Goal: Task Accomplishment & Management: Manage account settings

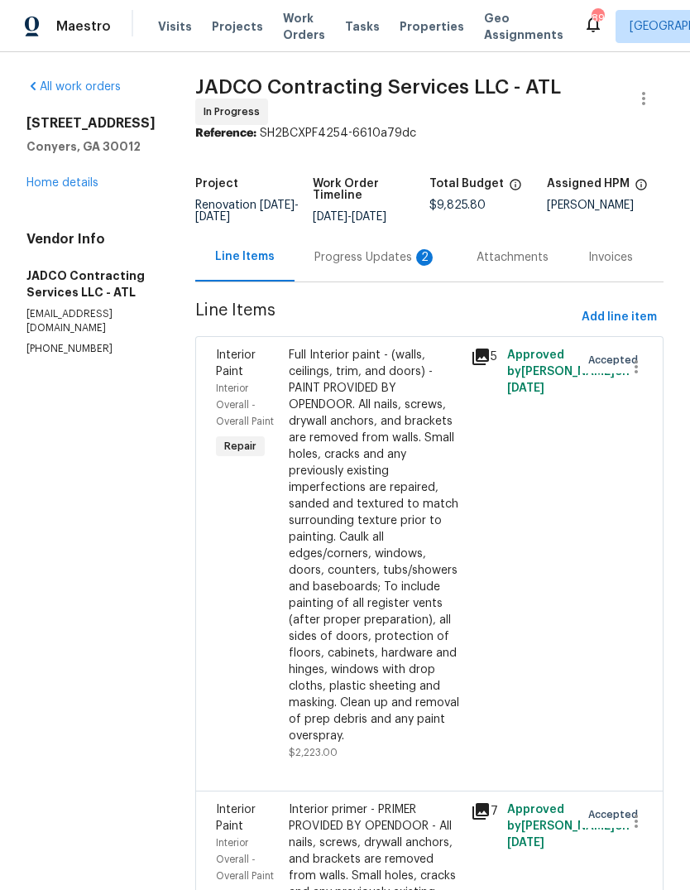
click at [407, 250] on div "Progress Updates 2" at bounding box center [376, 257] width 162 height 49
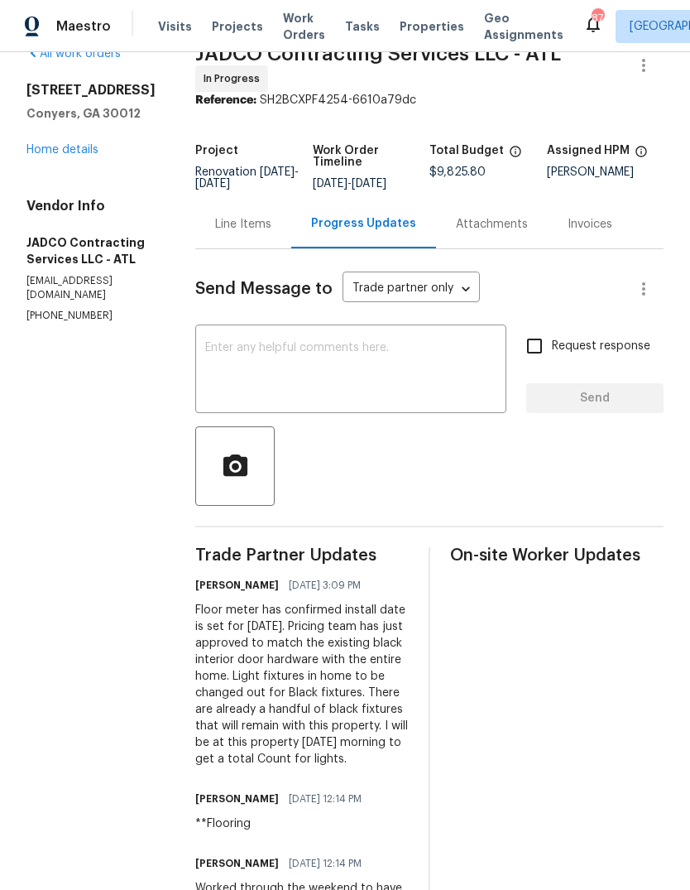
scroll to position [35, 0]
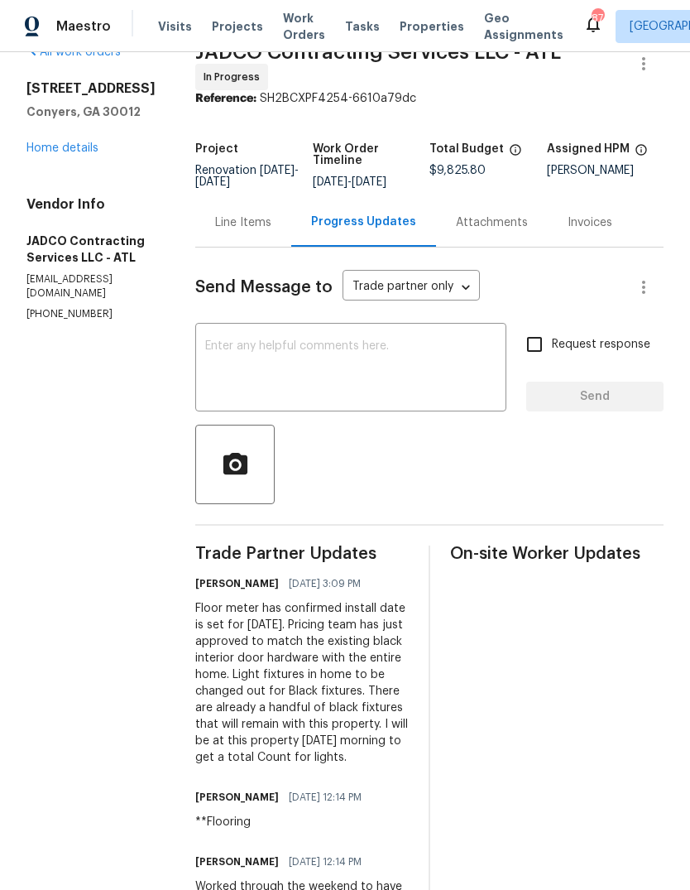
click at [444, 377] on textarea at bounding box center [350, 369] width 291 height 58
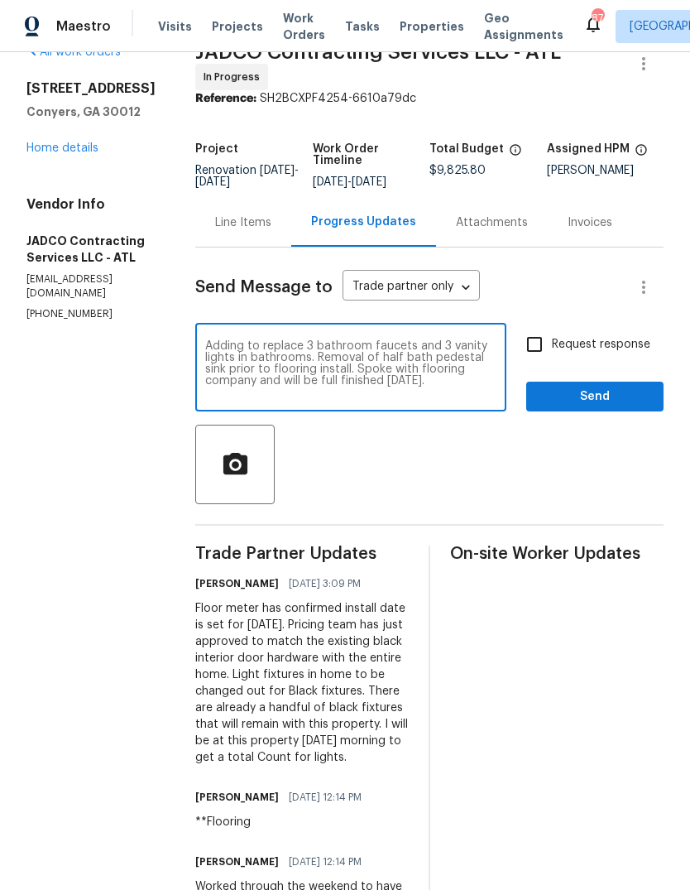
type textarea "Adding to replace 3 bathroom faucets and 3 vanity lights in bathrooms. Removal …"
click at [613, 407] on span "Send" at bounding box center [595, 396] width 111 height 21
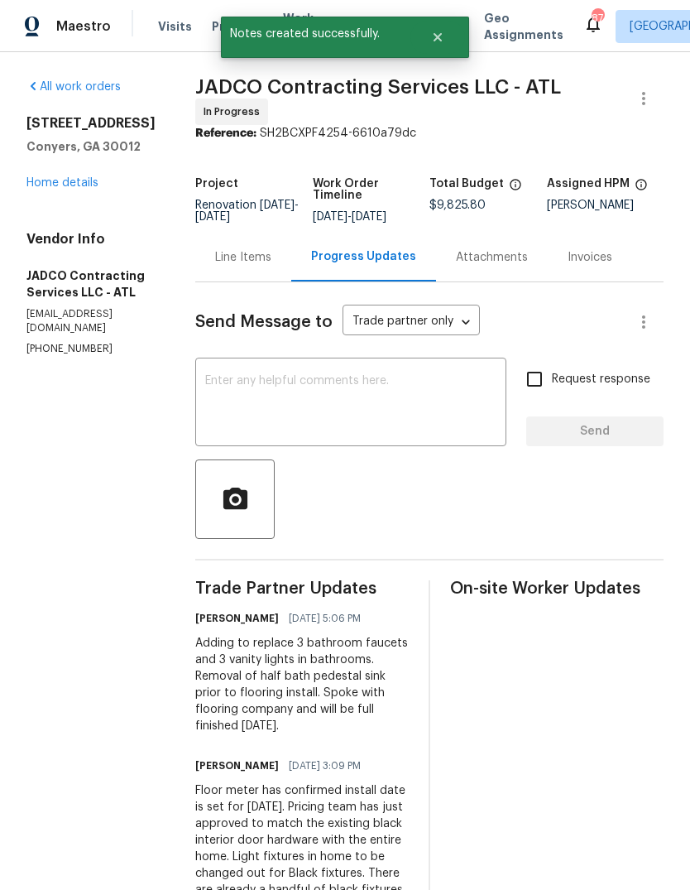
click at [271, 266] on div "Line Items" at bounding box center [243, 257] width 56 height 17
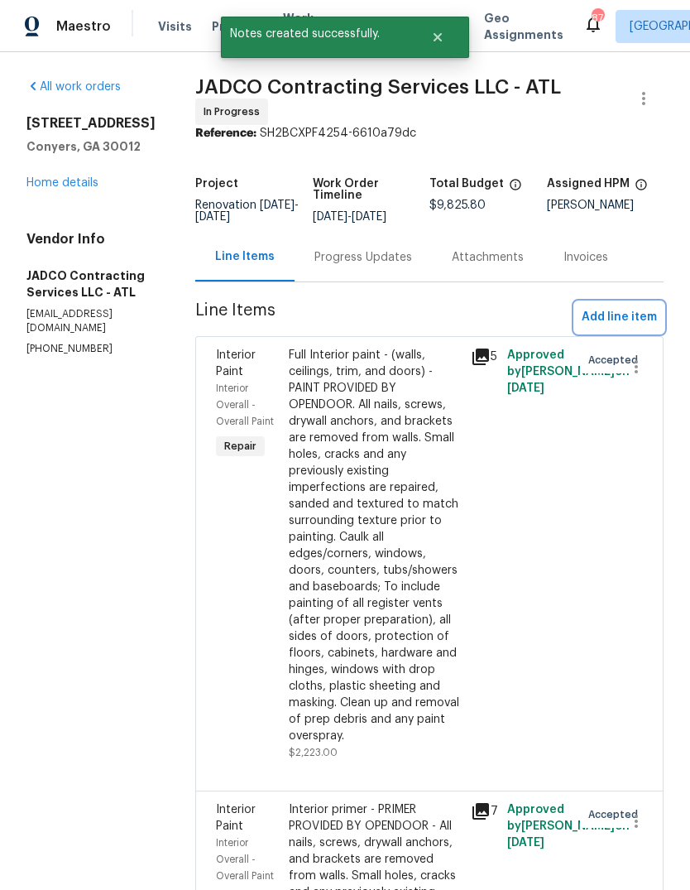
click at [635, 324] on span "Add line item" at bounding box center [619, 317] width 75 height 21
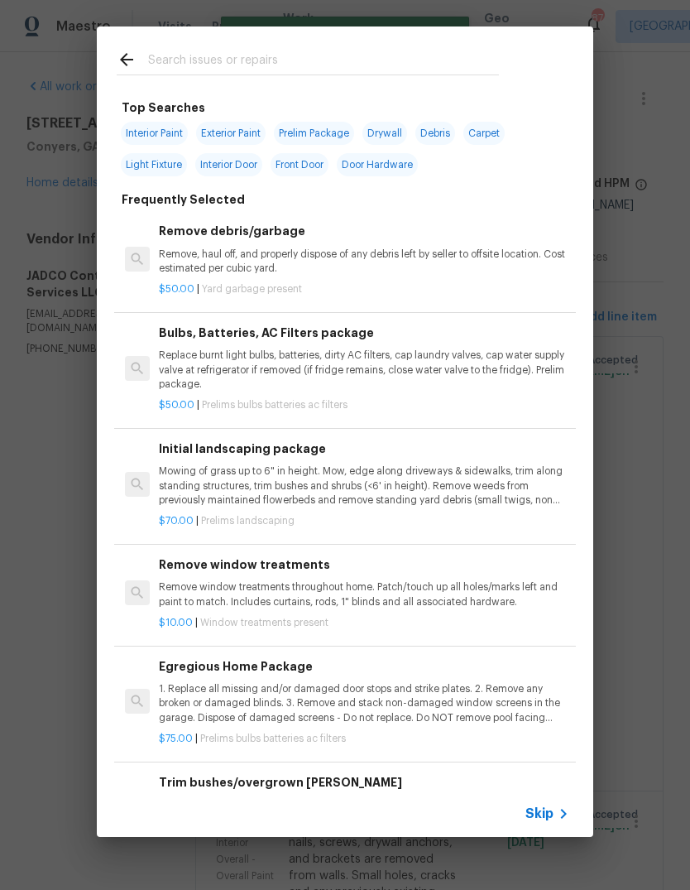
click at [388, 58] on input "text" at bounding box center [323, 62] width 351 height 25
type input "Faucet"
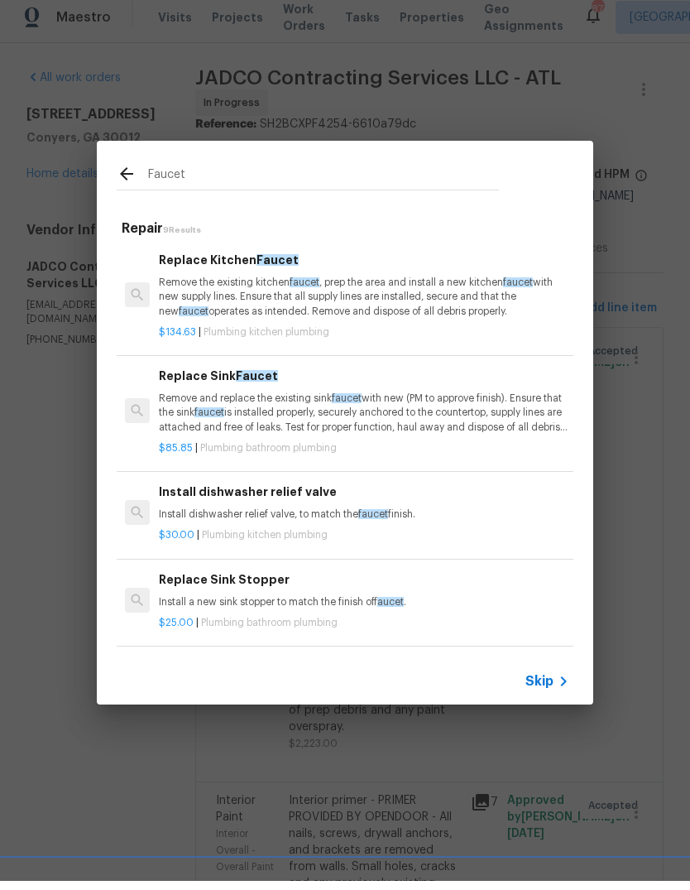
click at [323, 413] on p "Remove and replace the existing sink faucet with new (PM to approve finish). En…" at bounding box center [364, 422] width 410 height 42
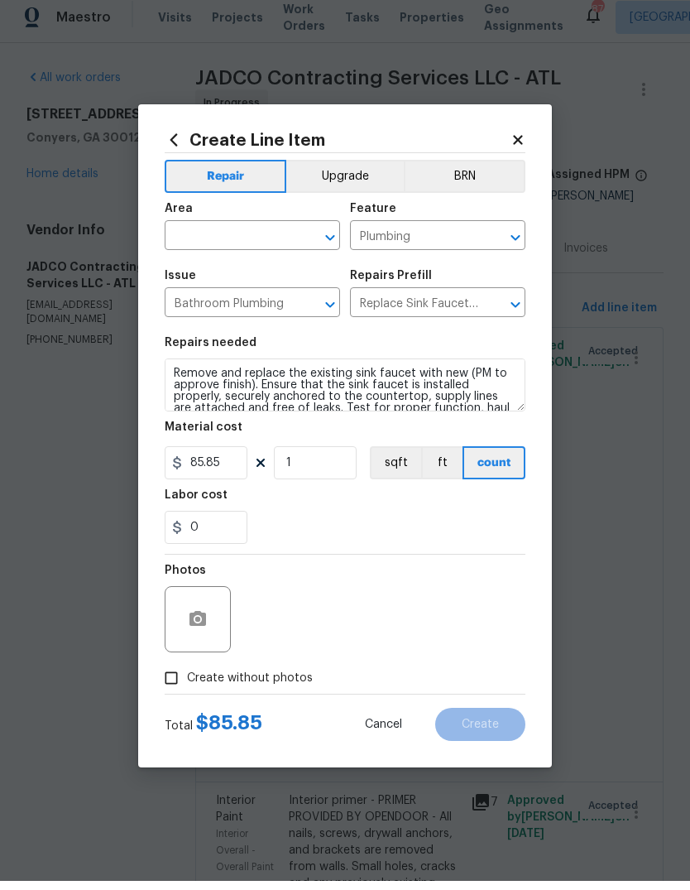
scroll to position [9, 0]
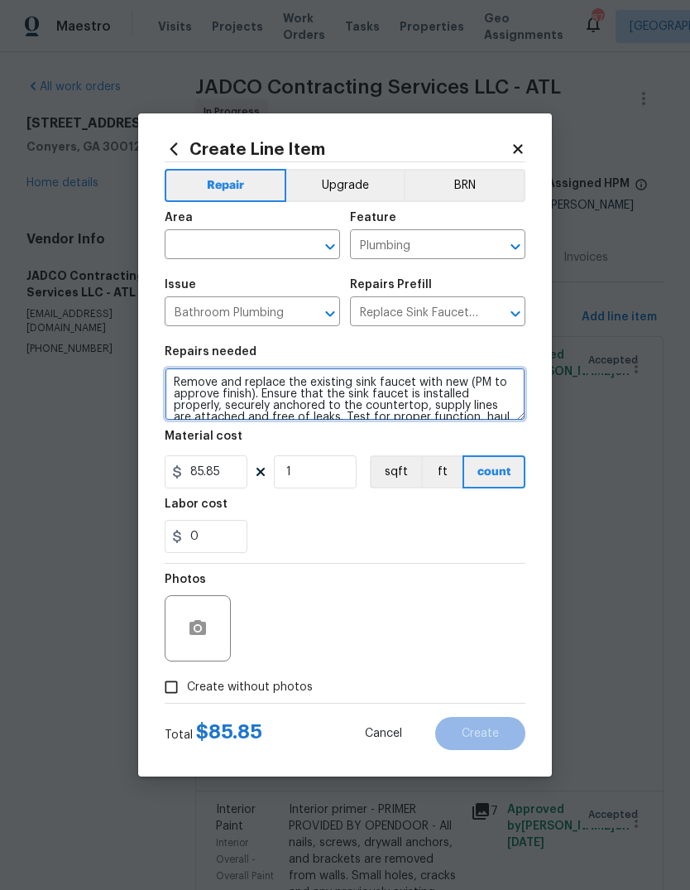
click at [256, 392] on textarea "Remove and replace the existing sink faucet with new (PM to approve finish). En…" at bounding box center [345, 393] width 361 height 53
type textarea "Remove and replace the existing sink faucet with new (3 black bathroom faucets.…"
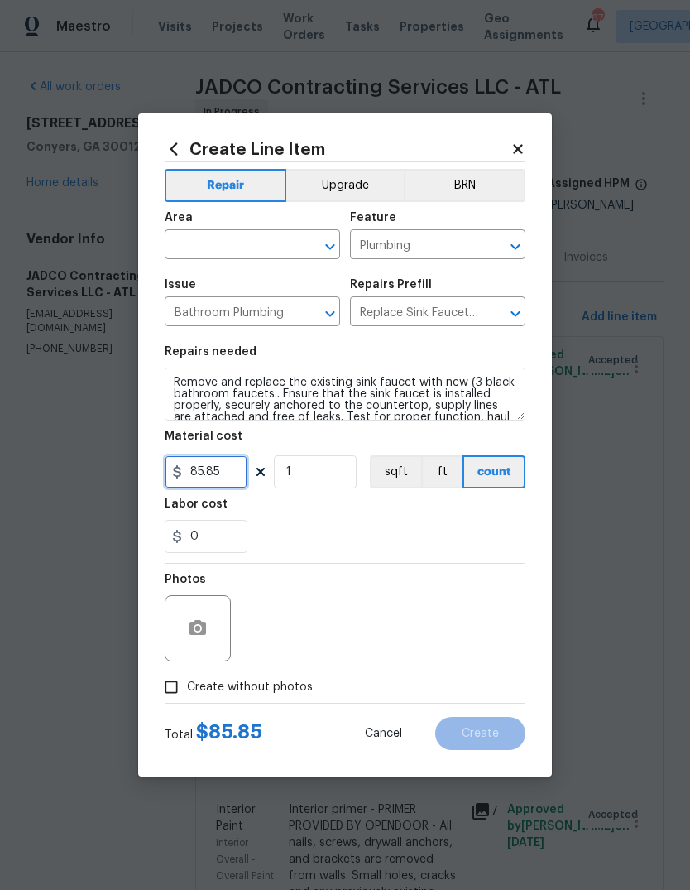
click at [233, 470] on input "85.85" at bounding box center [206, 471] width 83 height 33
type input "125"
click at [311, 488] on input "1" at bounding box center [315, 471] width 83 height 33
type input "3"
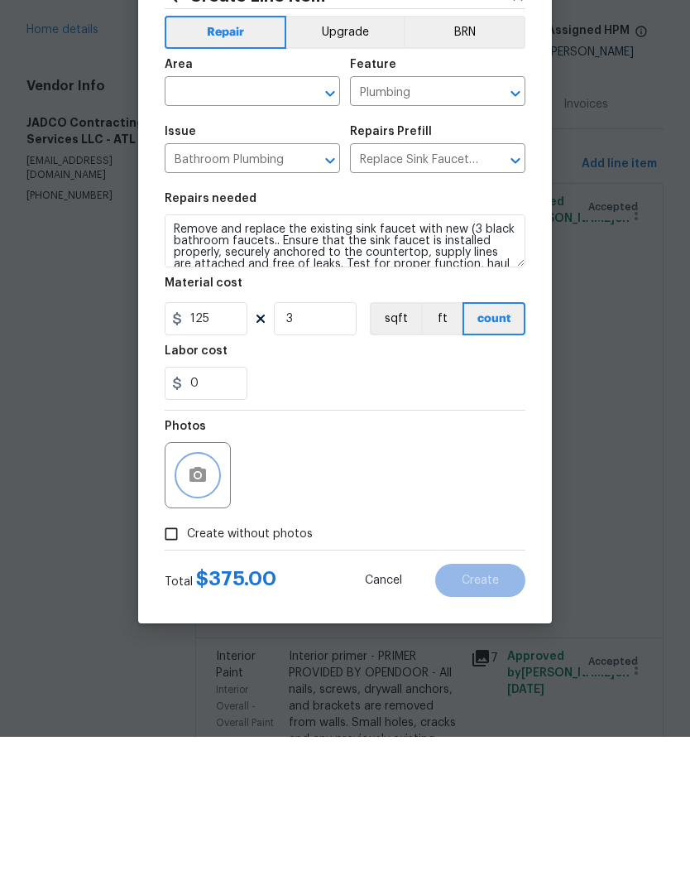
click at [197, 626] on circle "button" at bounding box center [197, 628] width 5 height 5
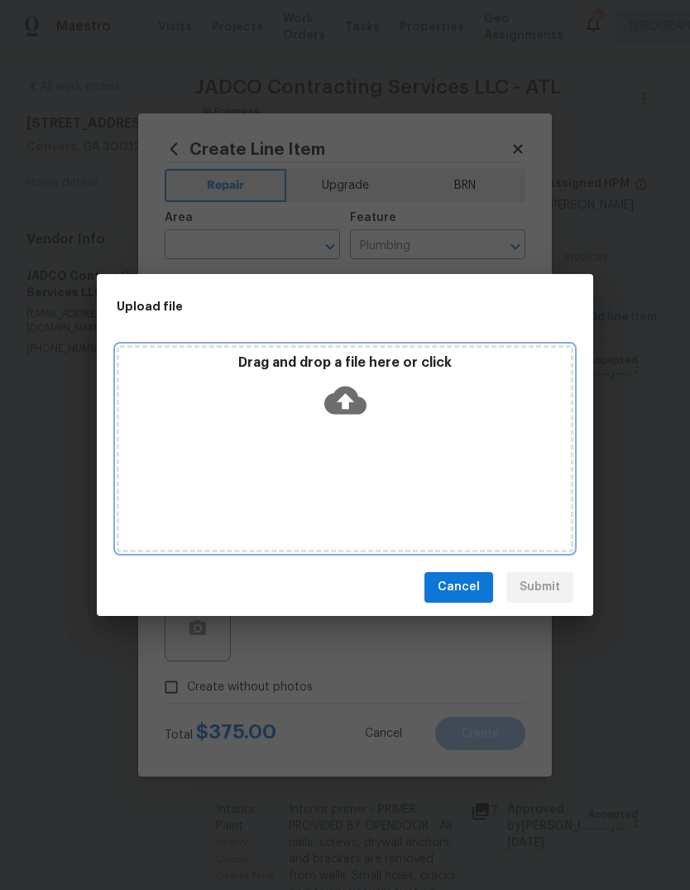
click at [366, 368] on p "Drag and drop a file here or click" at bounding box center [345, 362] width 452 height 17
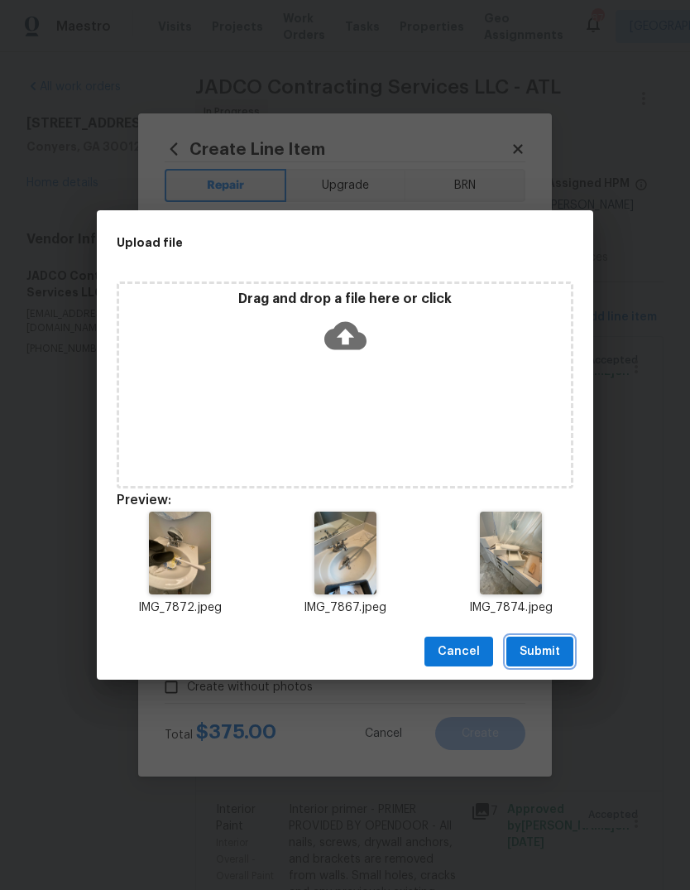
click at [551, 646] on span "Submit" at bounding box center [540, 651] width 41 height 21
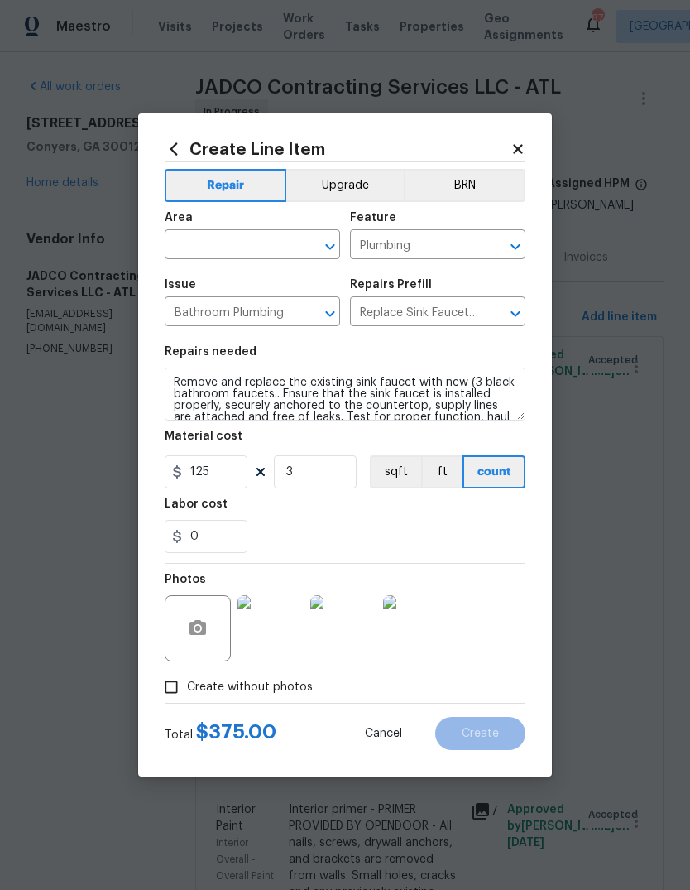
click at [258, 235] on input "text" at bounding box center [229, 246] width 129 height 26
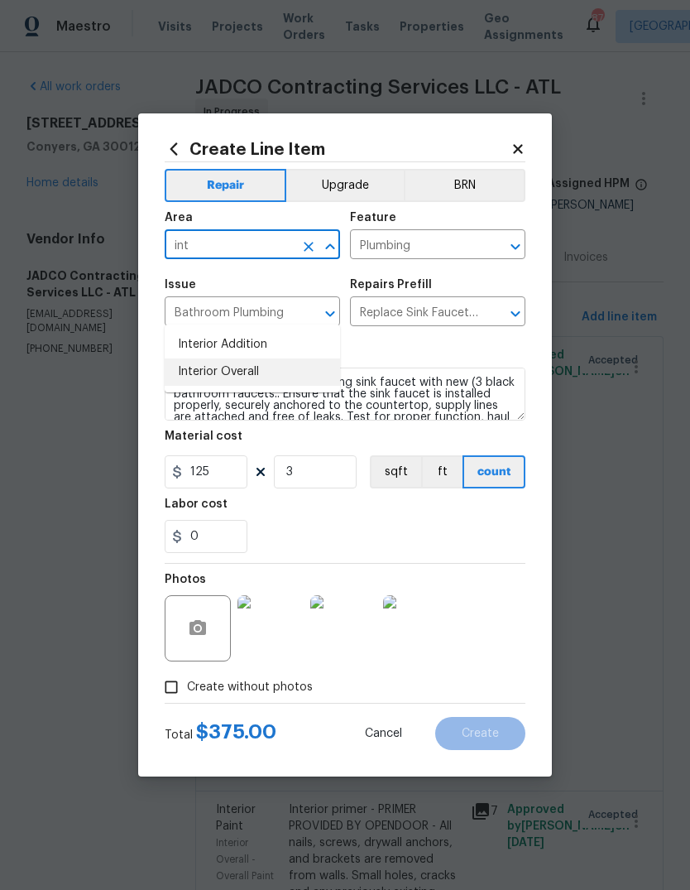
click at [261, 358] on li "Interior Overall" at bounding box center [252, 371] width 175 height 27
type input "Interior Overall"
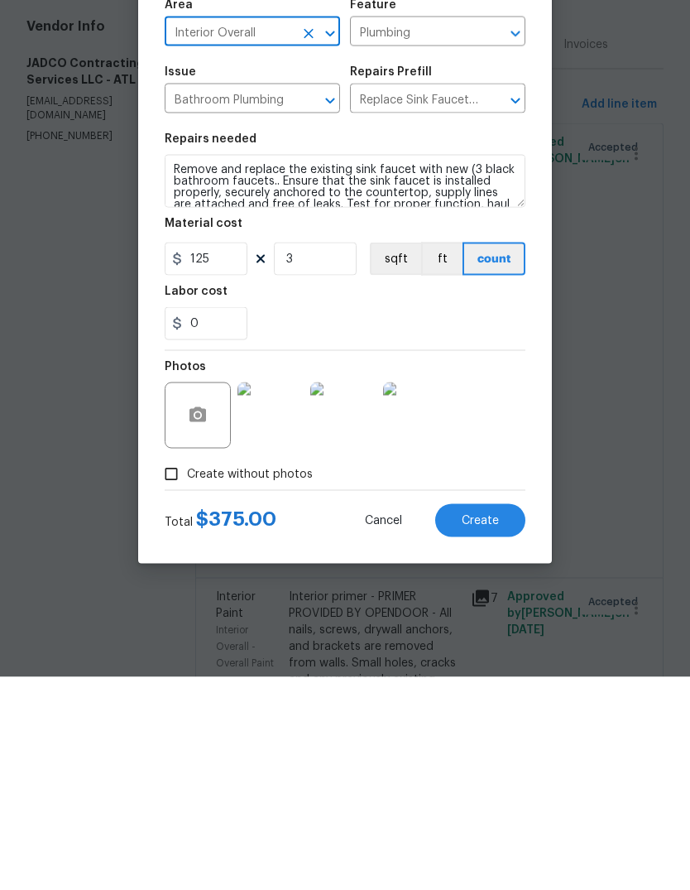
click at [516, 717] on button "Create" at bounding box center [480, 733] width 90 height 33
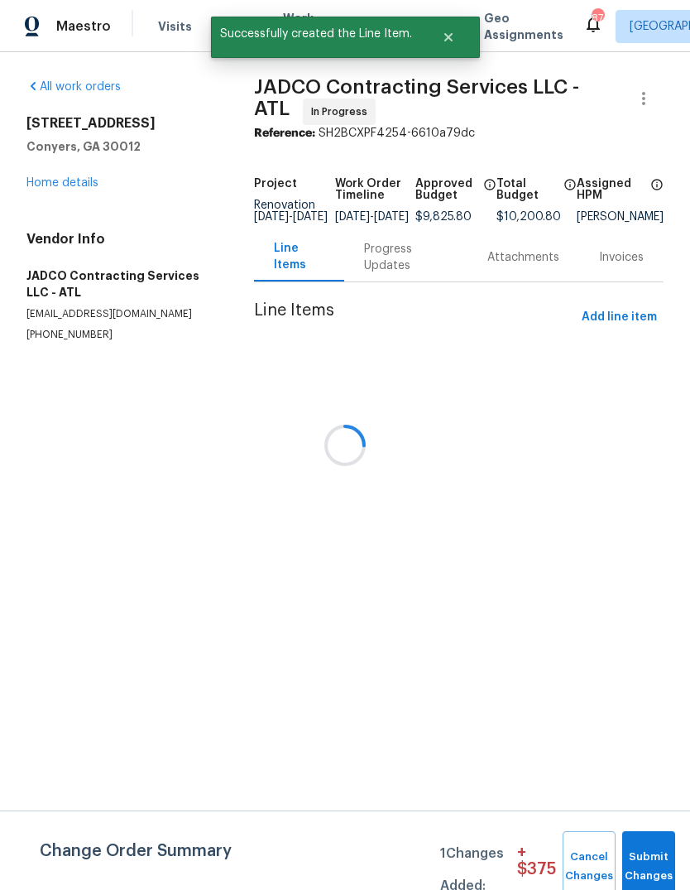
scroll to position [0, 0]
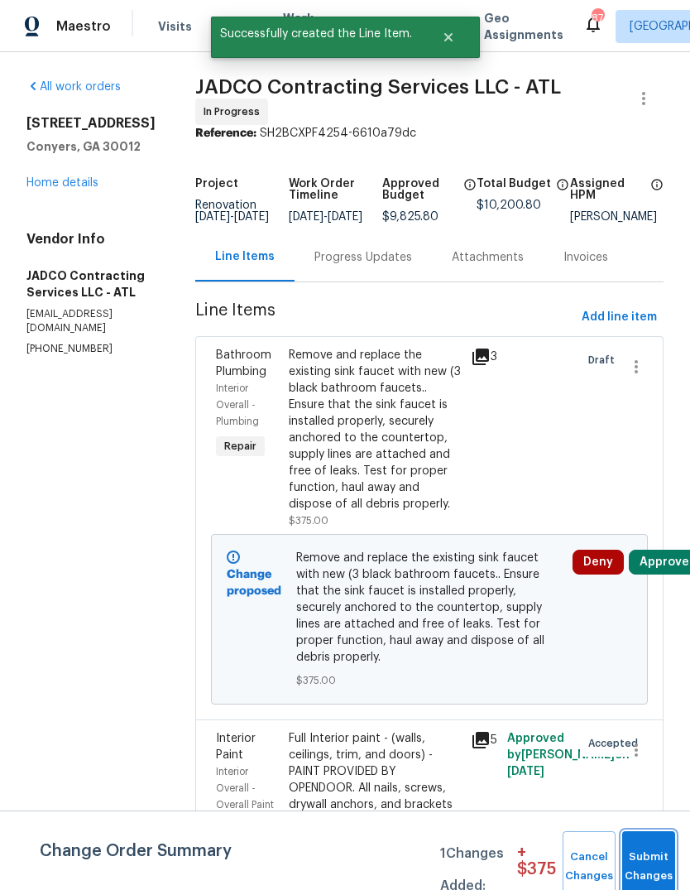
click at [656, 856] on button "Submit Changes" at bounding box center [648, 866] width 53 height 71
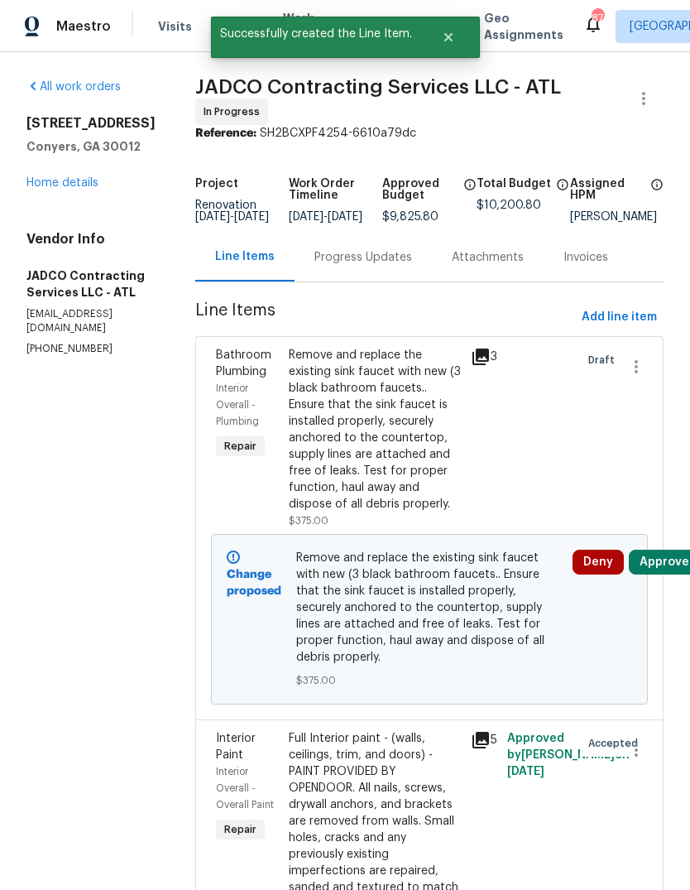
click at [632, 328] on span "Add line item" at bounding box center [619, 317] width 75 height 21
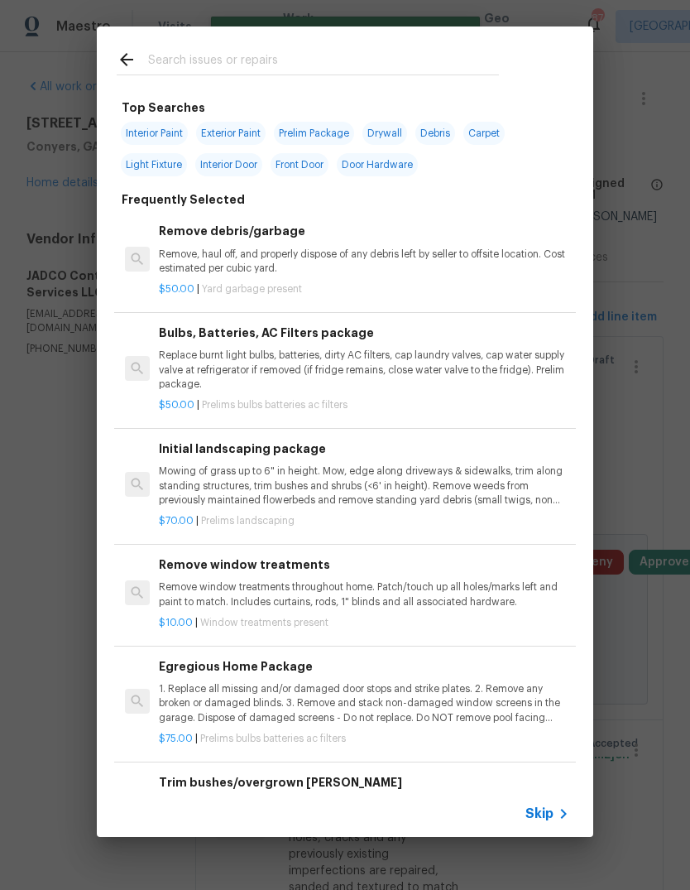
click at [442, 64] on input "text" at bounding box center [323, 62] width 351 height 25
type input "Vanity li"
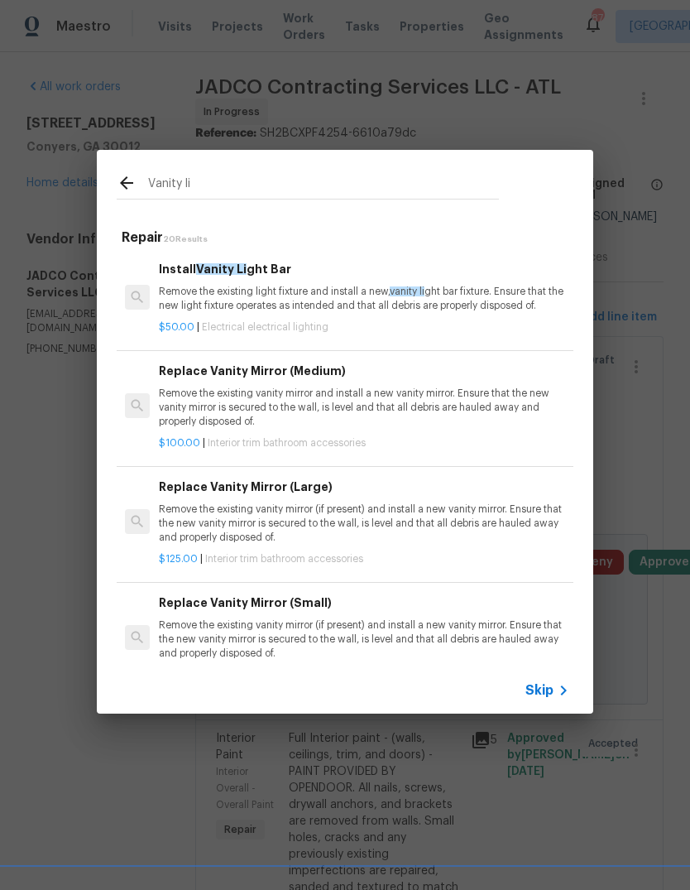
click at [368, 288] on p "Remove the existing light fixture and install a new, vanity li ght bar fixture.…" at bounding box center [364, 299] width 410 height 28
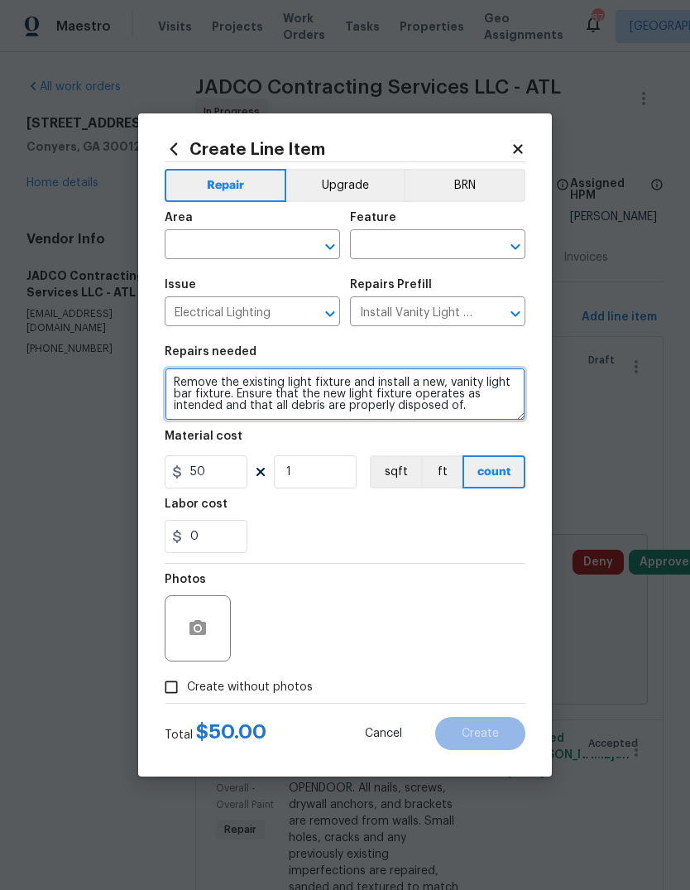
click at [486, 410] on textarea "Remove the existing light fixture and install a new, vanity light bar fixture. …" at bounding box center [345, 393] width 361 height 53
click at [490, 410] on textarea "Remove the existing light fixture and install a new, vanity light bar fixture. …" at bounding box center [345, 393] width 361 height 53
type textarea "replace the three current vanity light fixtures with the provided specs with a …"
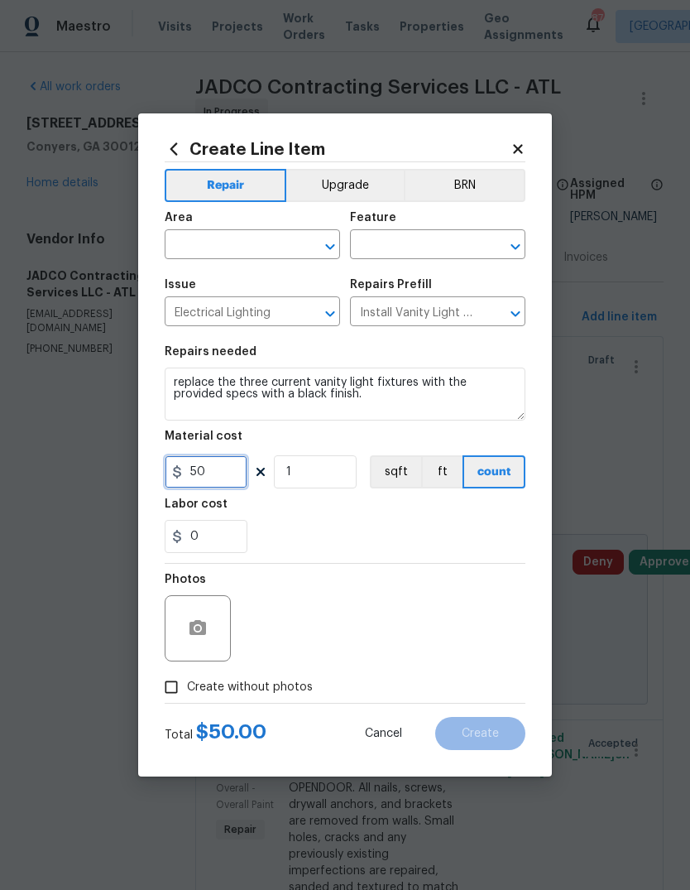
click at [214, 476] on input "50" at bounding box center [206, 471] width 83 height 33
type input "65"
click at [306, 484] on input "1" at bounding box center [315, 471] width 83 height 33
type input "3"
click at [215, 241] on input "text" at bounding box center [229, 246] width 129 height 26
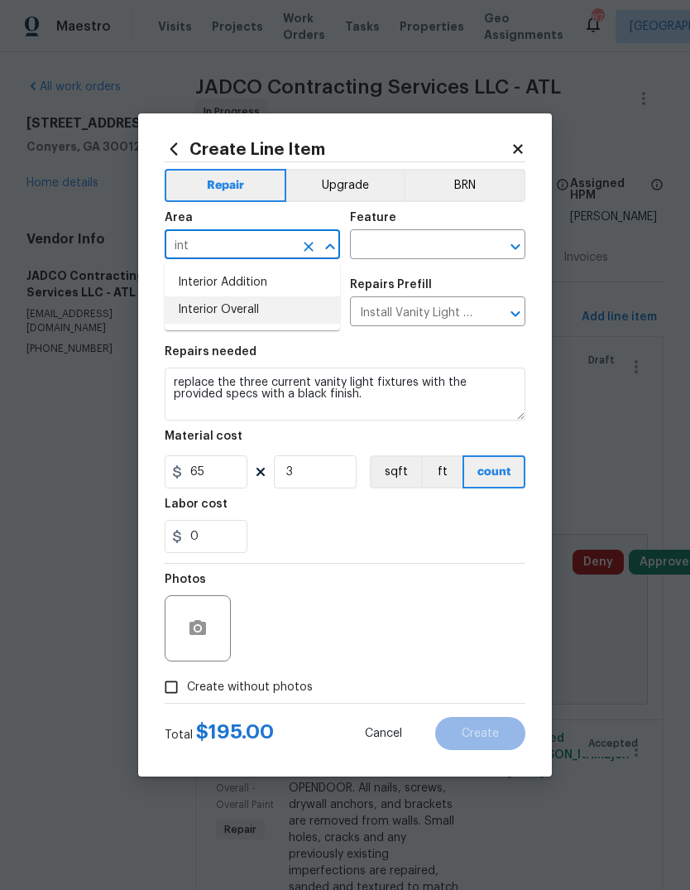
click at [207, 303] on li "Interior Overall" at bounding box center [252, 309] width 175 height 27
type input "Interior Overall"
click at [449, 250] on input "text" at bounding box center [414, 246] width 129 height 26
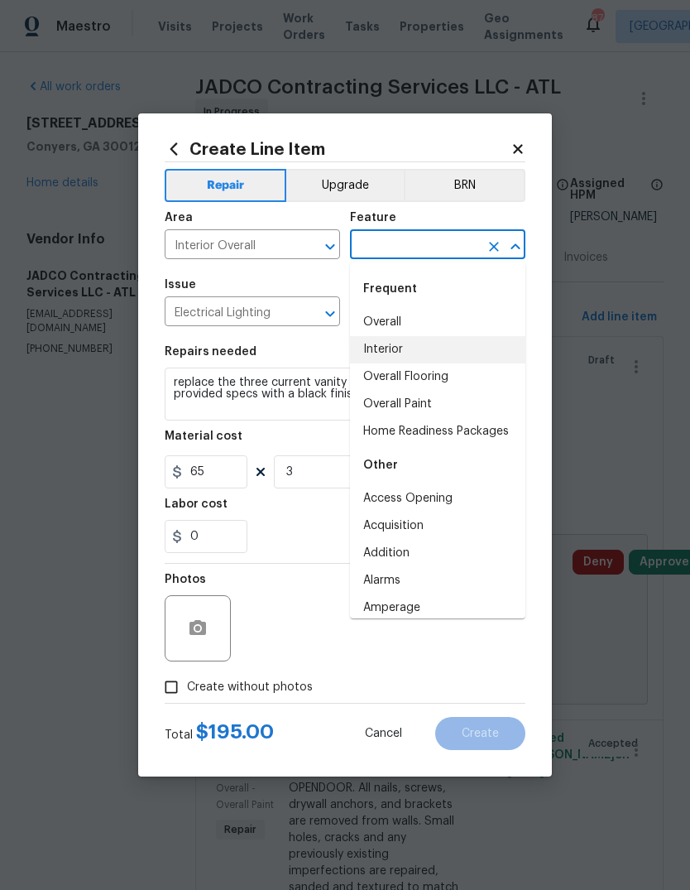
click at [393, 352] on li "Interior" at bounding box center [437, 349] width 175 height 27
type input "Interior"
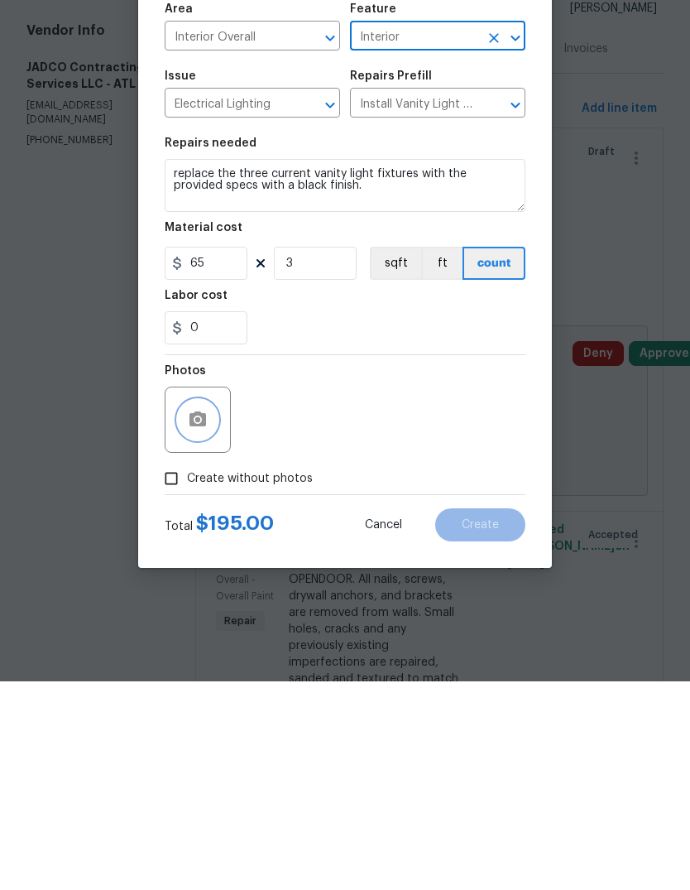
click at [193, 620] on icon "button" at bounding box center [198, 627] width 17 height 15
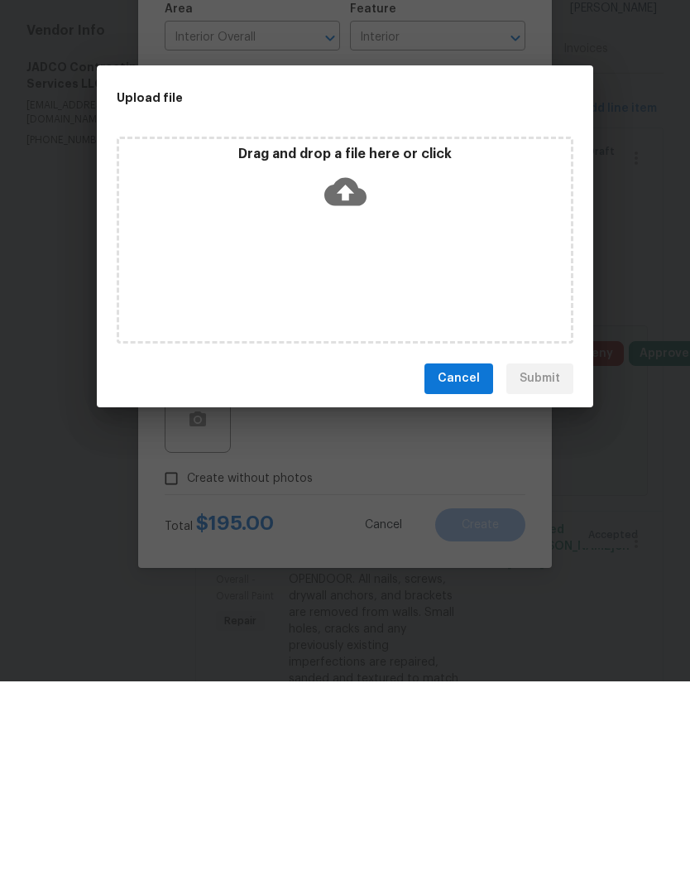
scroll to position [62, 0]
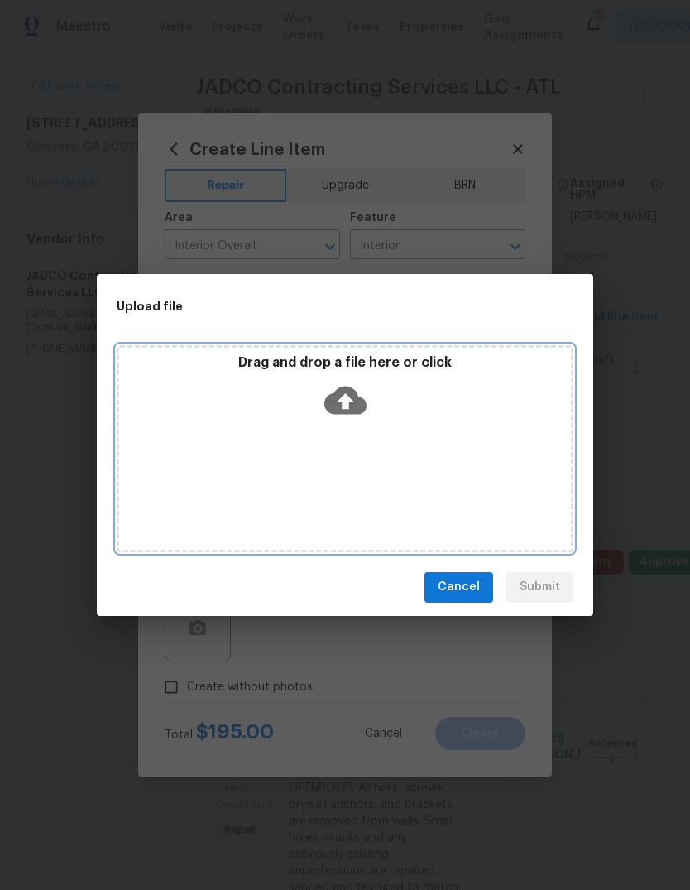
click at [371, 377] on div "Drag and drop a file here or click" at bounding box center [345, 389] width 452 height 71
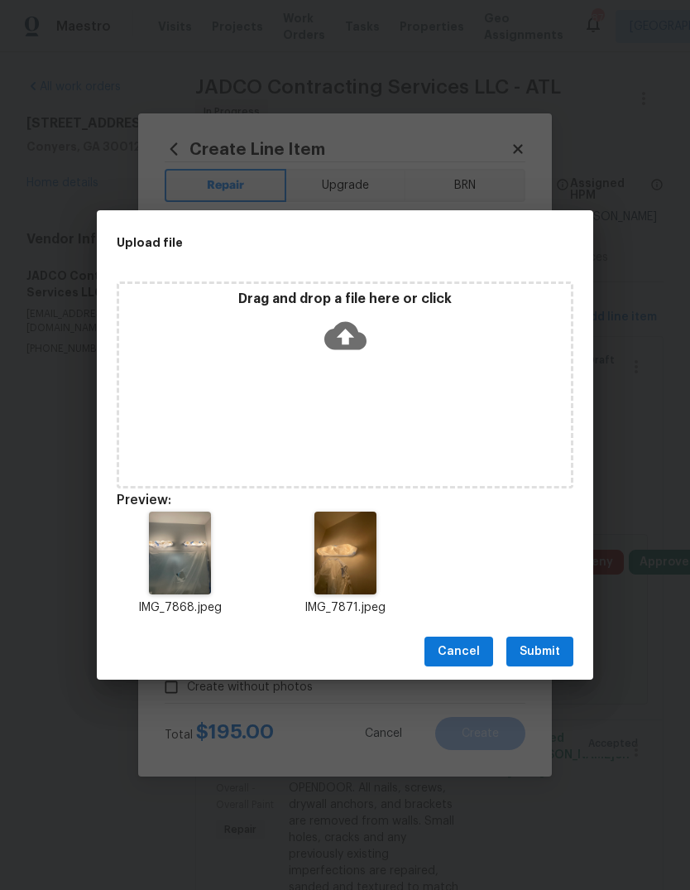
scroll to position [62, 0]
click at [554, 650] on span "Submit" at bounding box center [540, 651] width 41 height 21
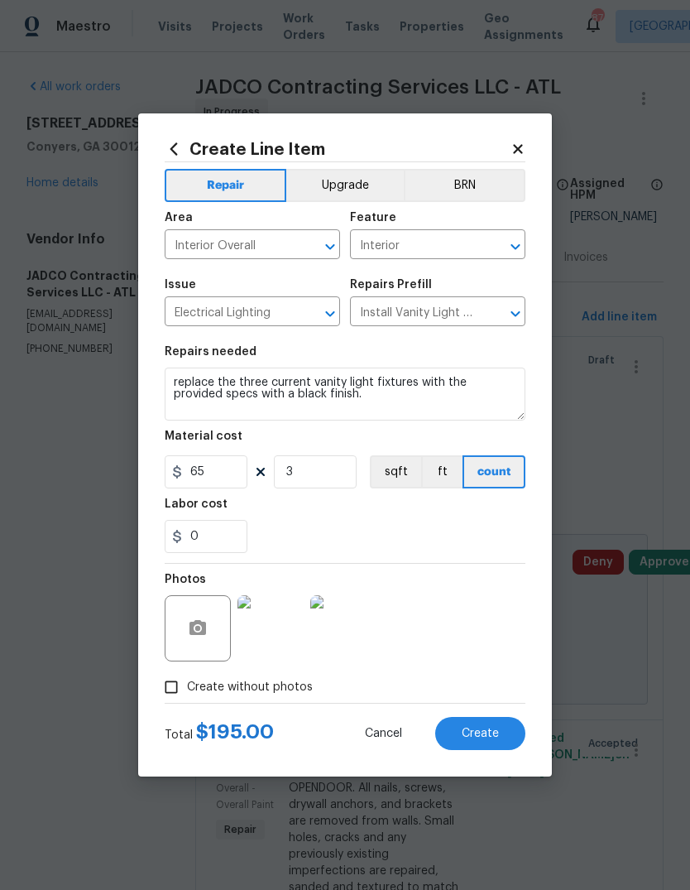
click at [502, 737] on button "Create" at bounding box center [480, 733] width 90 height 33
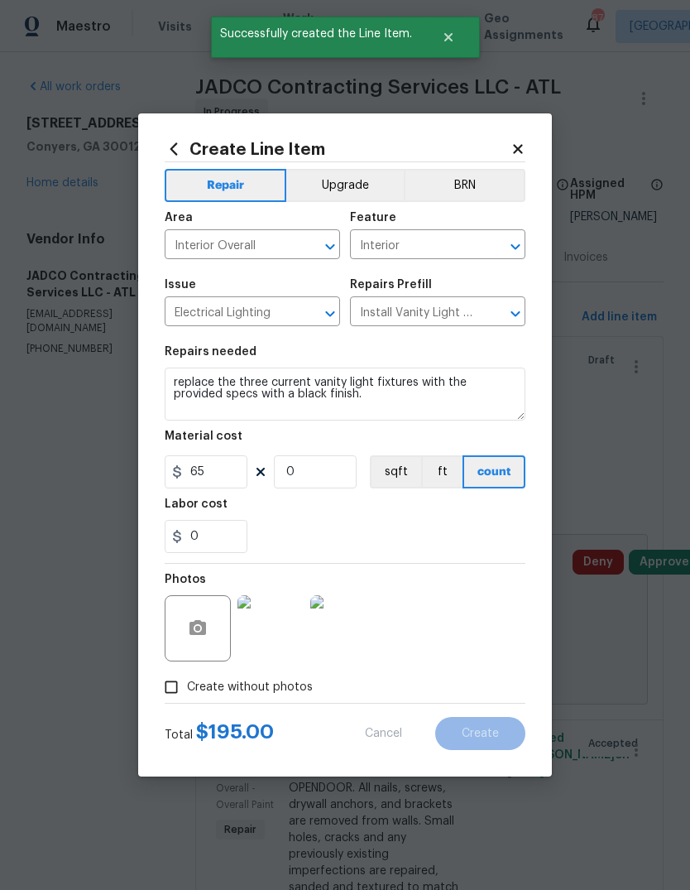
scroll to position [0, 0]
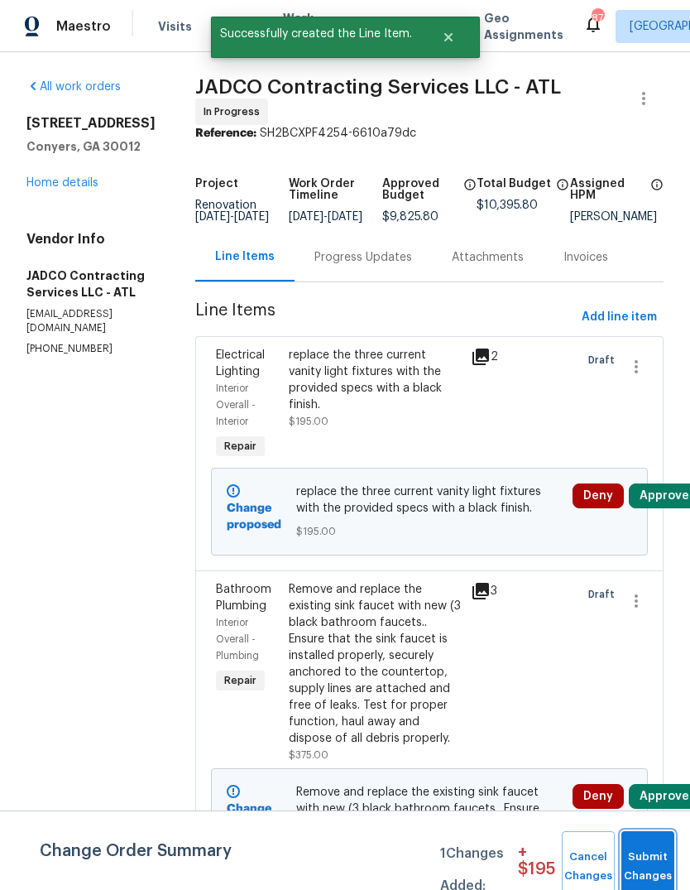
click at [656, 856] on button "Submit Changes" at bounding box center [648, 866] width 53 height 71
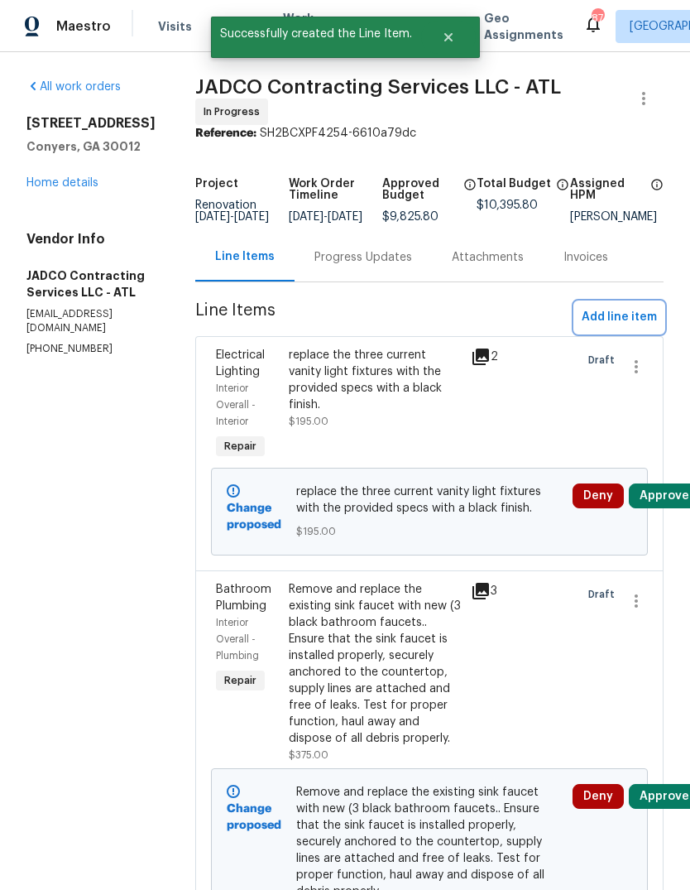
click at [634, 328] on span "Add line item" at bounding box center [619, 317] width 75 height 21
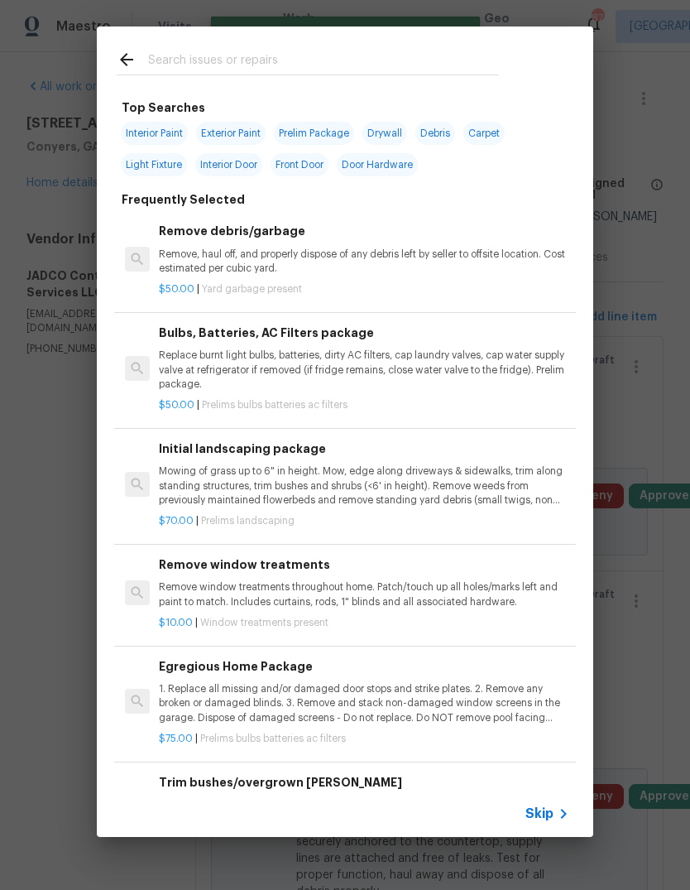
click at [462, 64] on input "text" at bounding box center [323, 62] width 351 height 25
type input "Pedest"
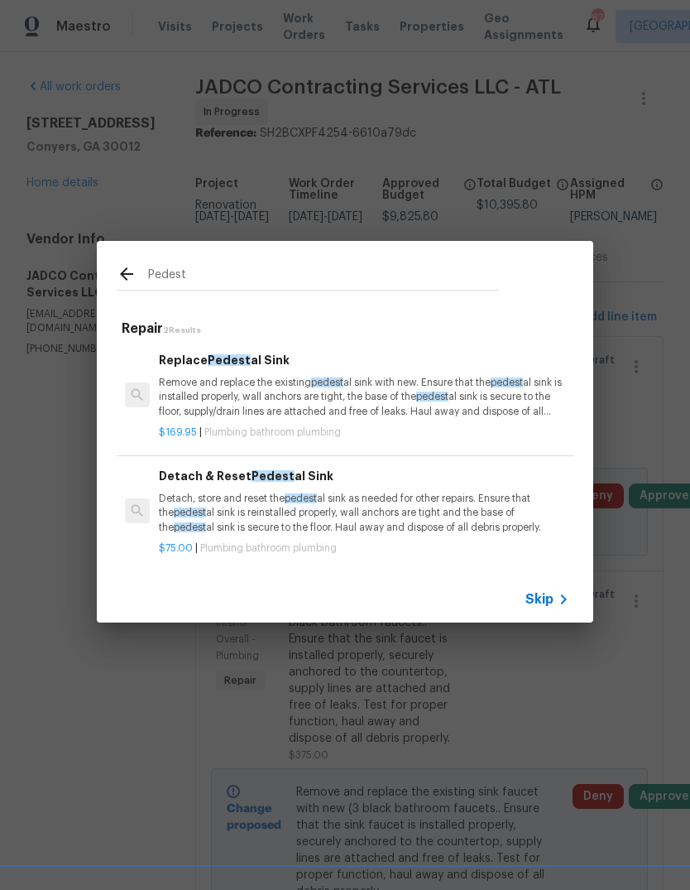
click at [410, 393] on p "Remove and replace the existing pedest al sink with new. Ensure that the pedest…" at bounding box center [364, 397] width 410 height 42
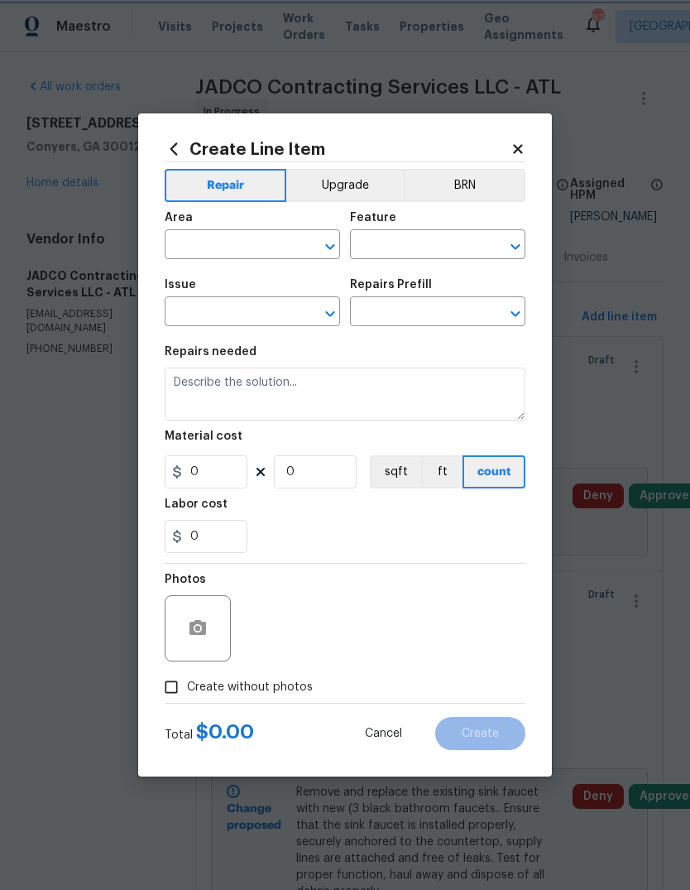
type input "Plumbing"
type input "Bathroom Plumbing"
type textarea "Remove and replace the existing pedestal sink with new. Ensure that the pedesta…"
type input "1"
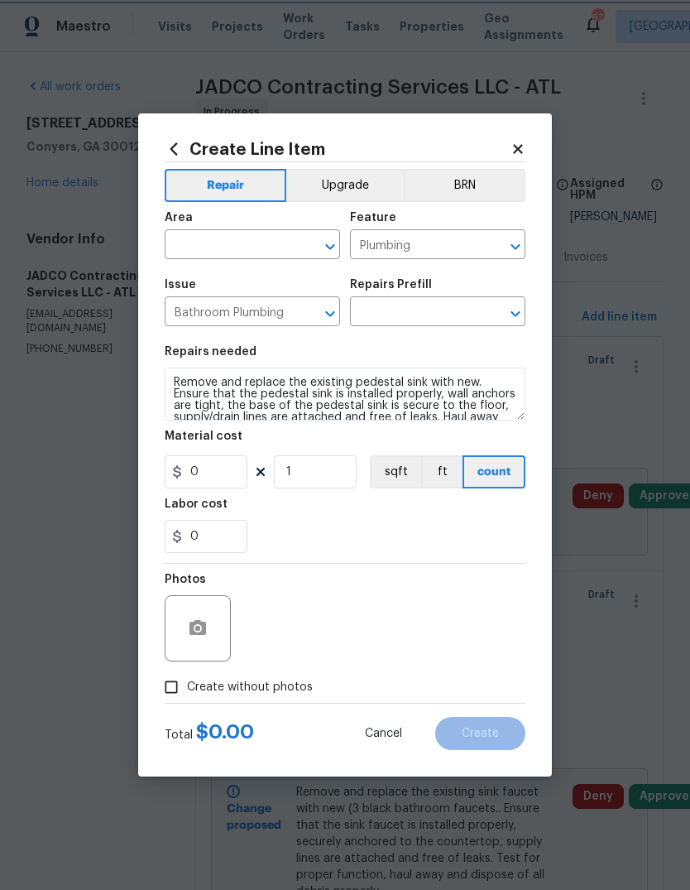
type input "Replace Pedestal Sink $169.95"
type input "169.95"
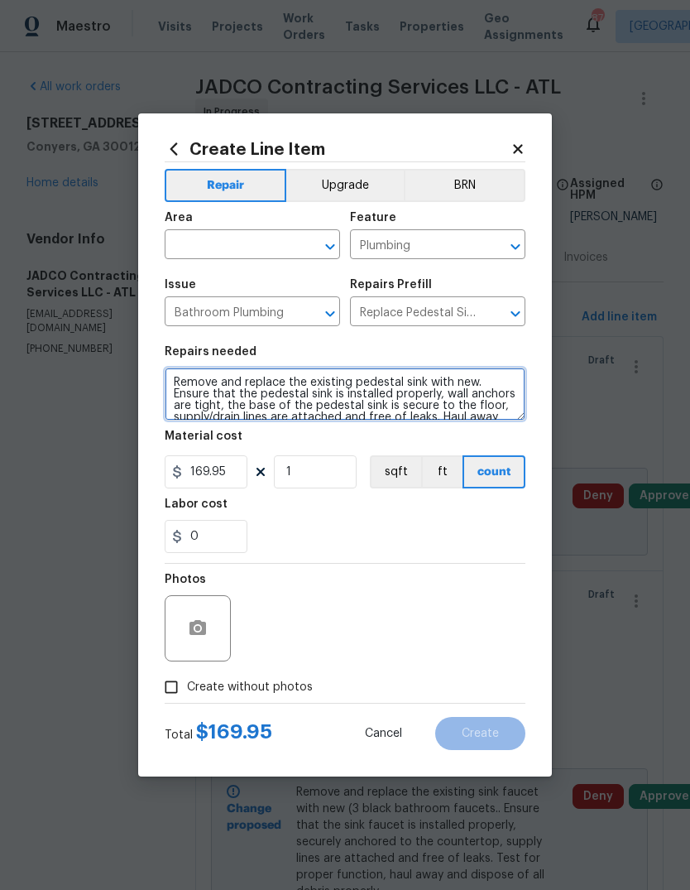
click at [184, 378] on textarea "Remove and replace the existing pedestal sink with new. Ensure that the pedesta…" at bounding box center [345, 393] width 361 height 53
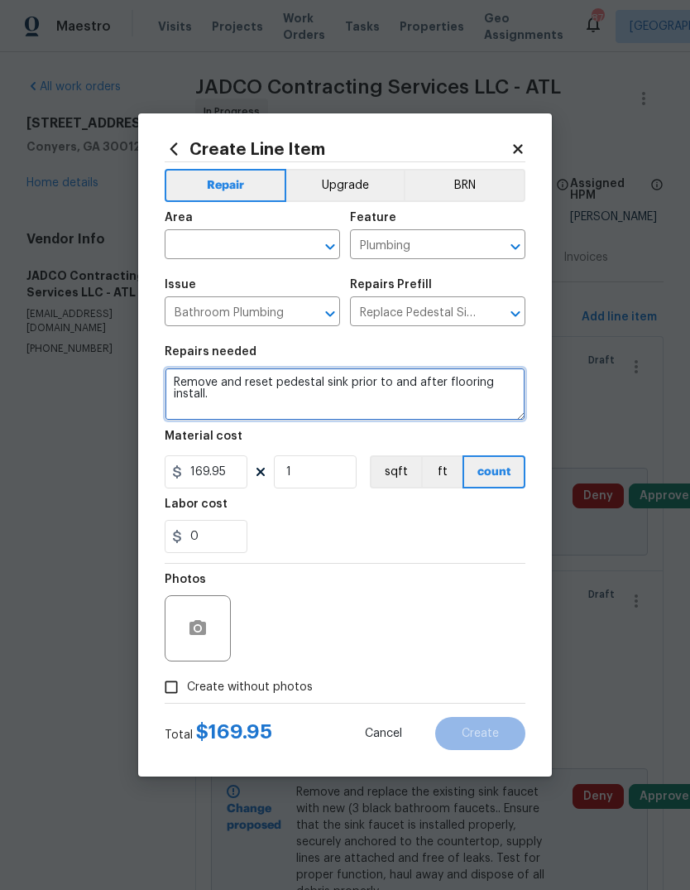
type textarea "Remove and reset pedestal sink prior to and after flooring install."
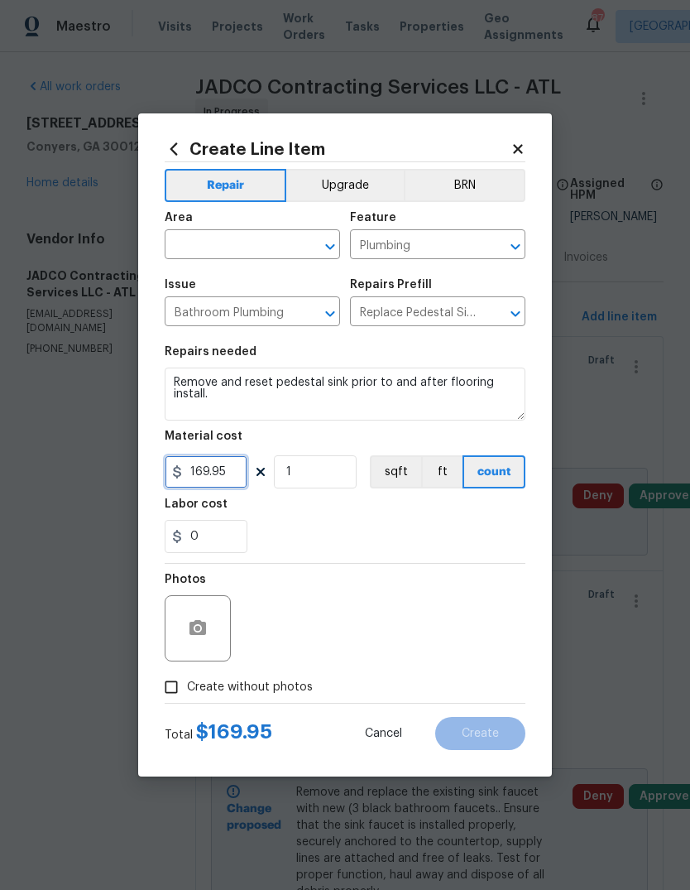
click at [228, 477] on input "169.95" at bounding box center [206, 471] width 83 height 33
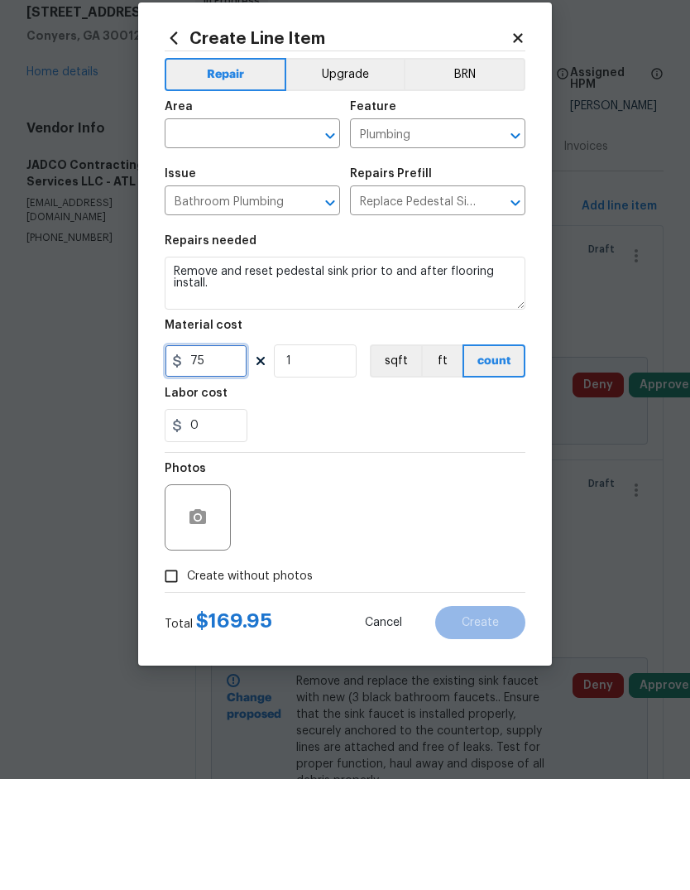
type input "75"
click at [282, 233] on input "text" at bounding box center [229, 246] width 129 height 26
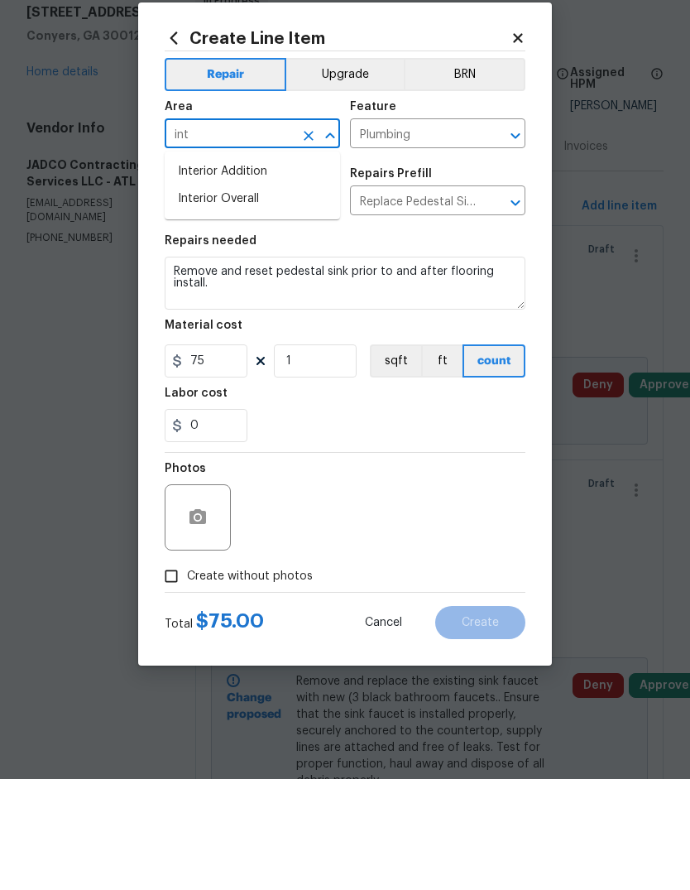
click at [240, 296] on li "Interior Overall" at bounding box center [252, 309] width 175 height 27
type input "Interior Overall"
click at [217, 595] on div at bounding box center [198, 628] width 66 height 66
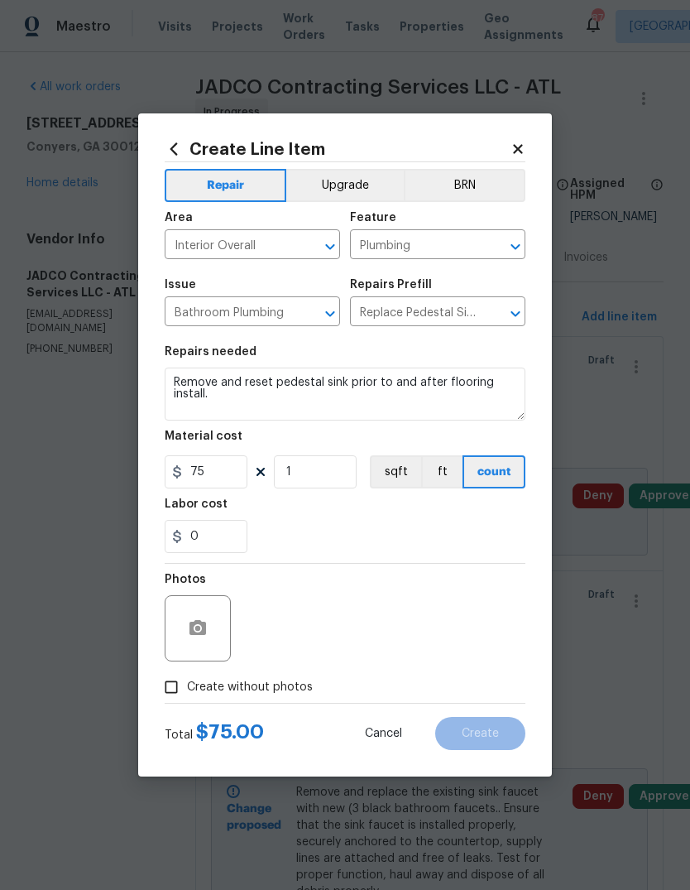
click at [223, 626] on div at bounding box center [198, 628] width 66 height 66
click at [195, 627] on icon "button" at bounding box center [198, 628] width 20 height 20
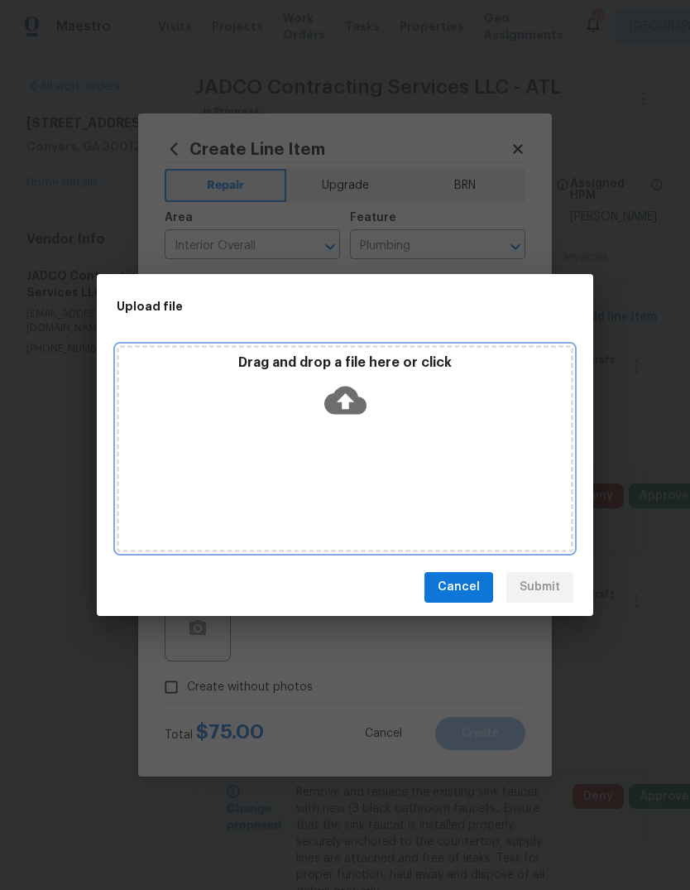
click at [351, 401] on icon at bounding box center [345, 400] width 42 height 42
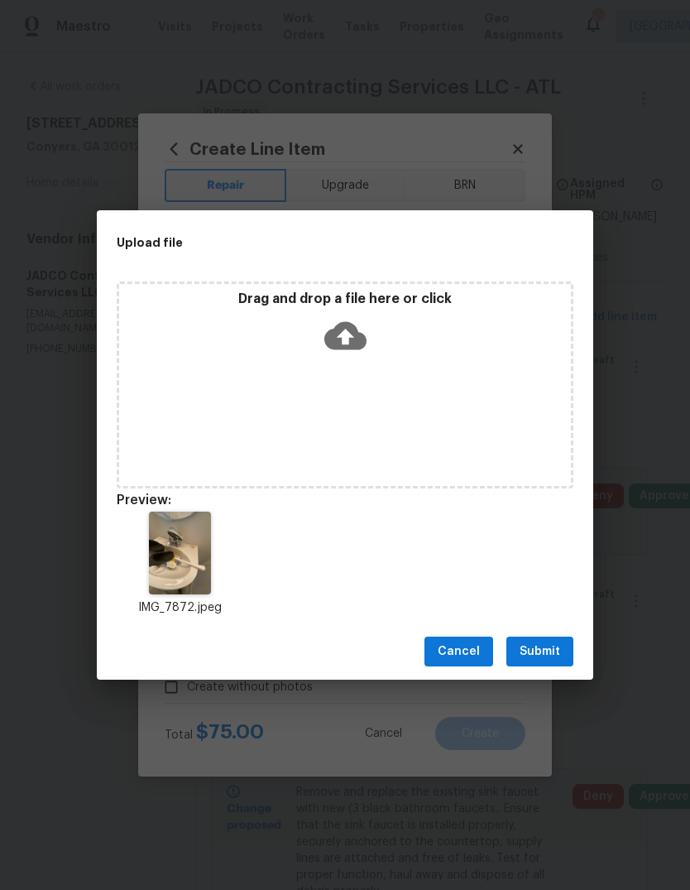
click at [559, 651] on span "Submit" at bounding box center [540, 651] width 41 height 21
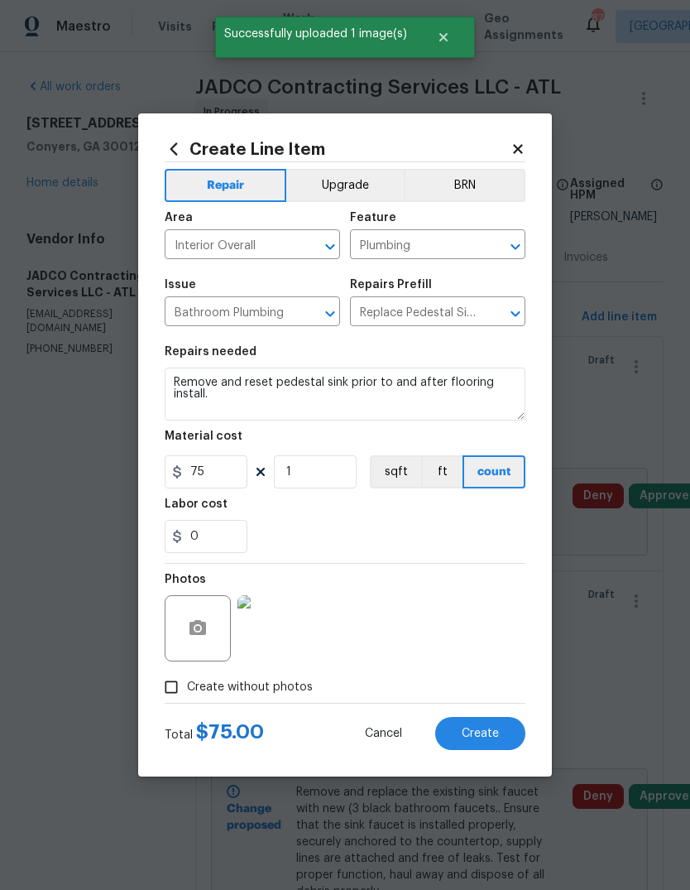
click at [502, 738] on button "Create" at bounding box center [480, 733] width 90 height 33
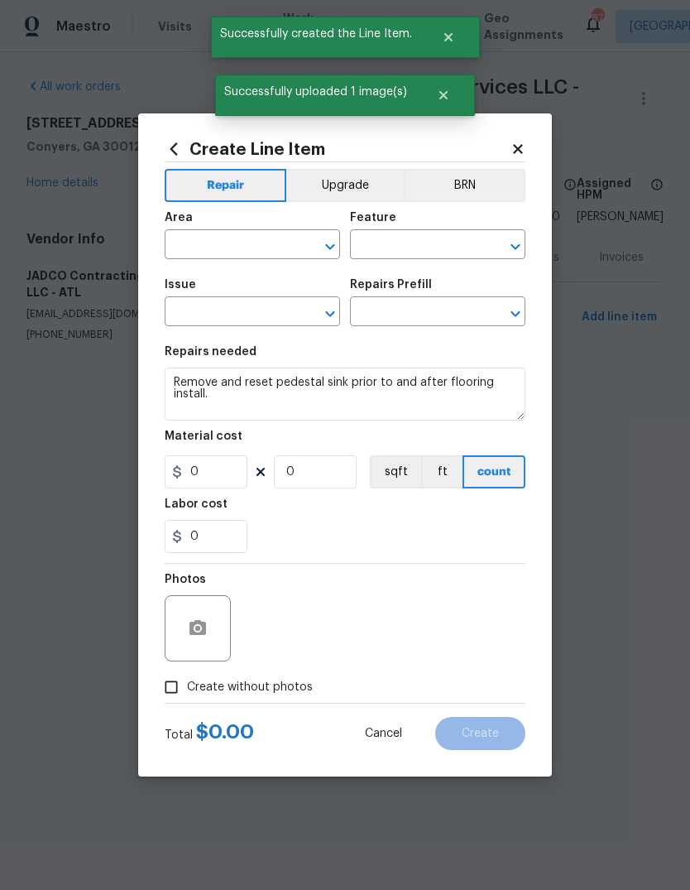
scroll to position [0, 0]
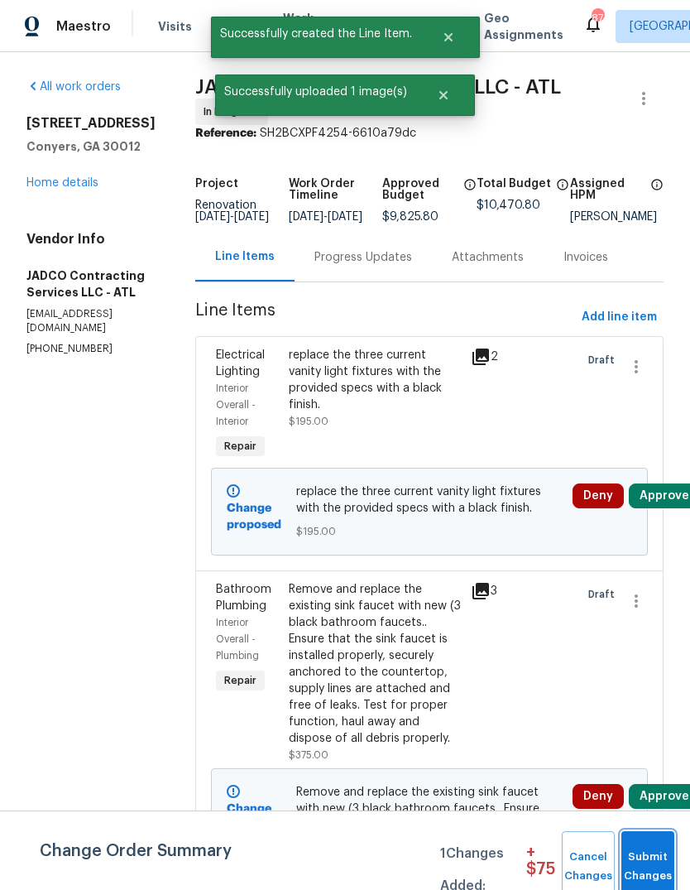
click at [651, 846] on button "Submit Changes" at bounding box center [648, 866] width 53 height 71
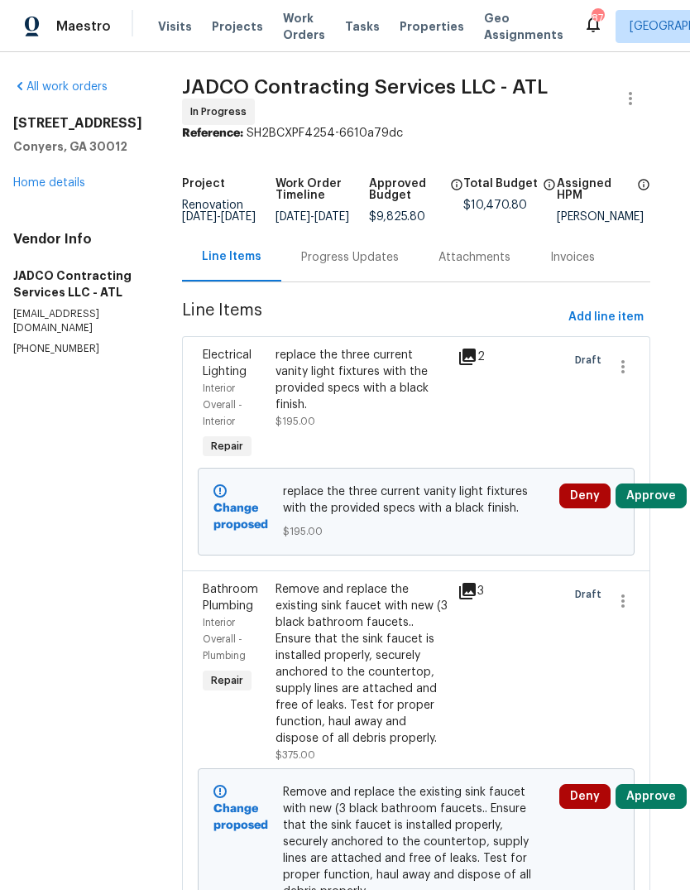
scroll to position [0, 13]
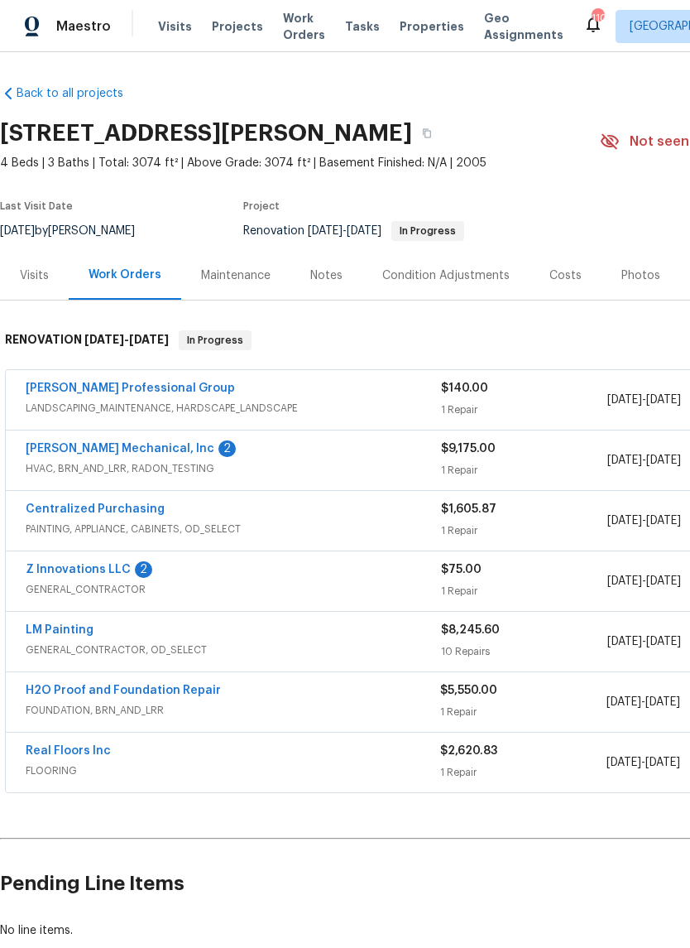
click at [114, 571] on link "Z Innovations LLC" at bounding box center [78, 570] width 105 height 12
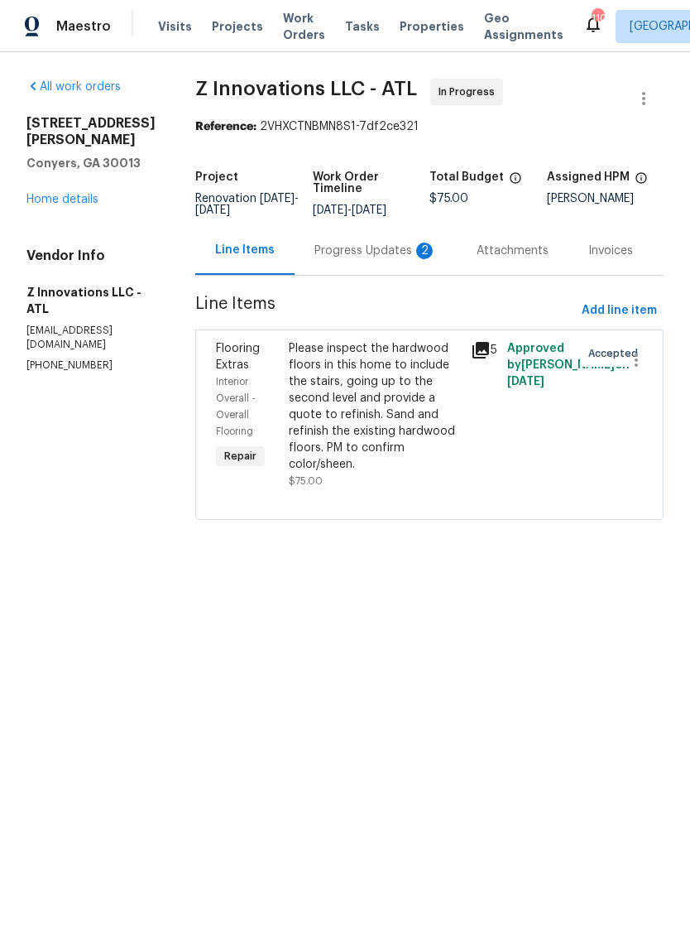
click at [391, 252] on div "Progress Updates 2" at bounding box center [375, 250] width 122 height 17
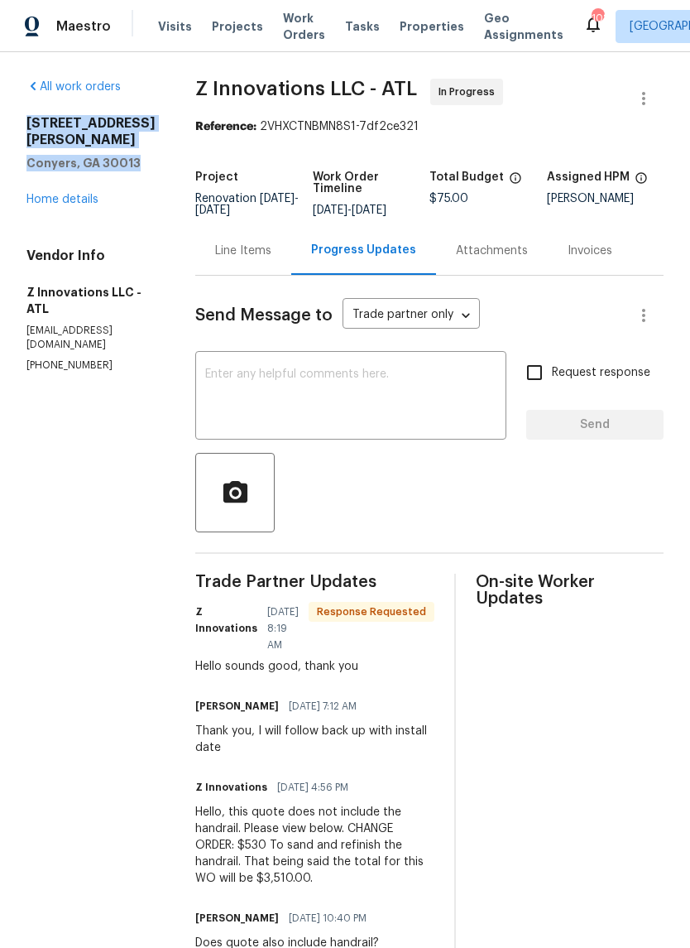
copy div "2725 Bailey Pl NE Conyers, GA 30013"
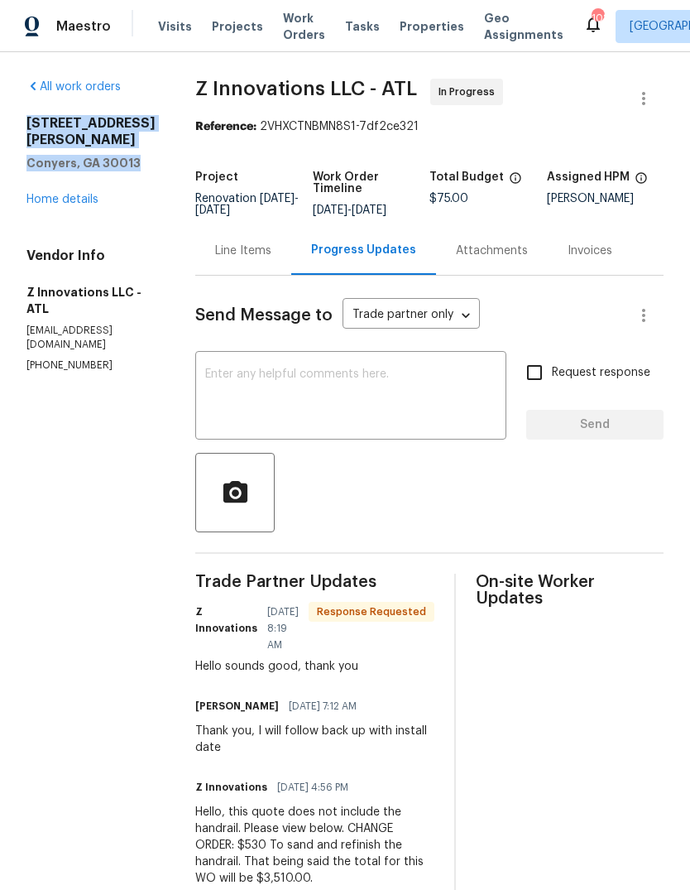
click at [454, 390] on textarea at bounding box center [350, 397] width 291 height 58
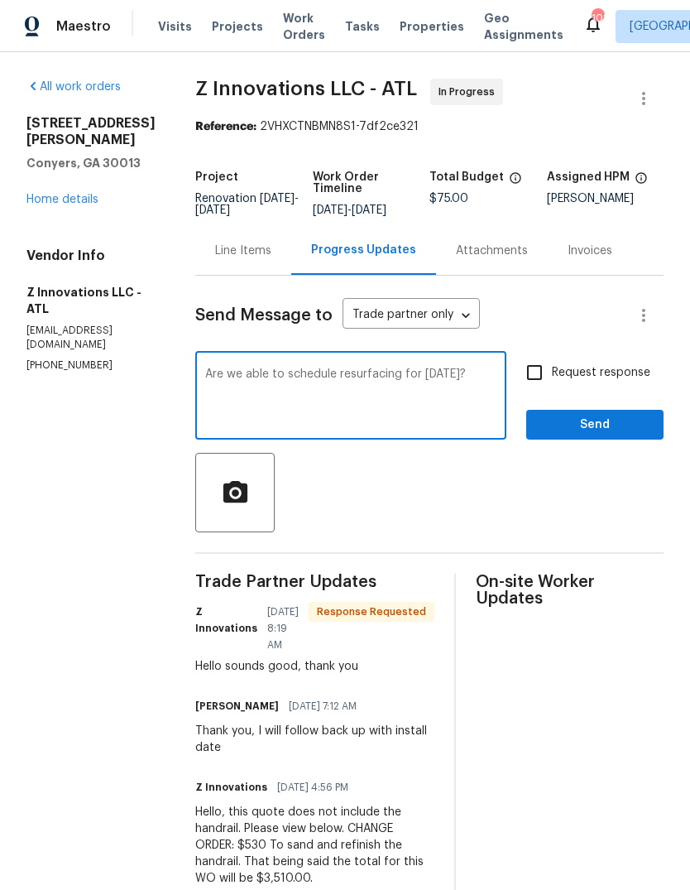
type textarea "Are we able to schedule resurfacing for tomorrow?"
click at [615, 420] on span "Send" at bounding box center [595, 425] width 111 height 21
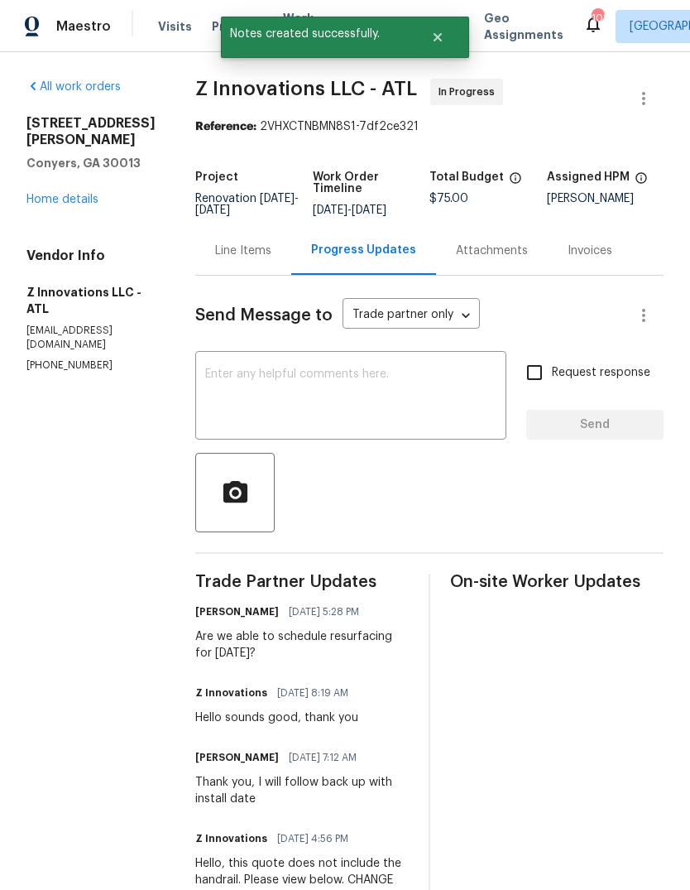
click at [224, 257] on div "Line Items" at bounding box center [243, 250] width 56 height 17
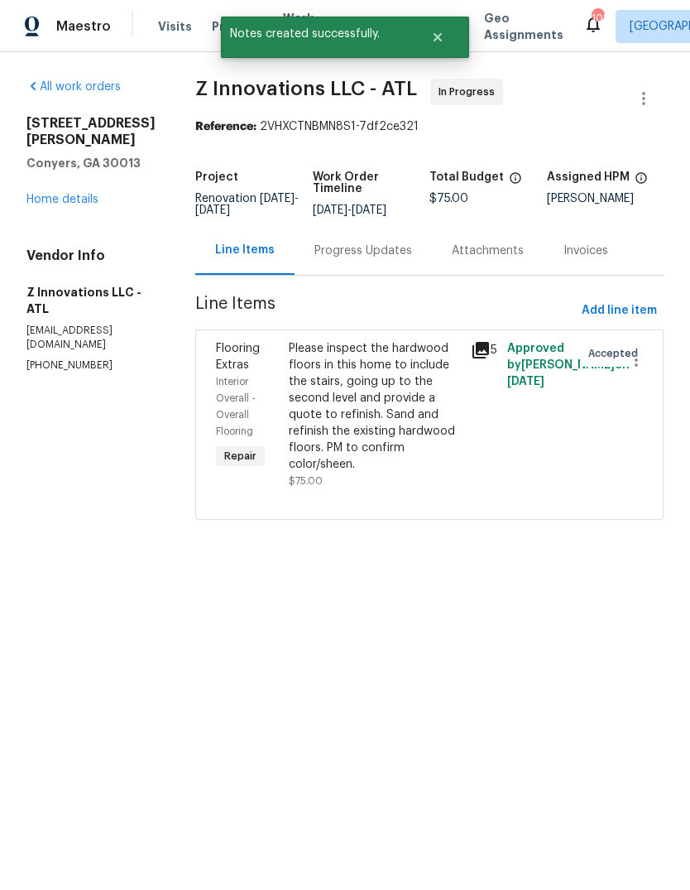
click at [47, 194] on link "Home details" at bounding box center [62, 200] width 72 height 12
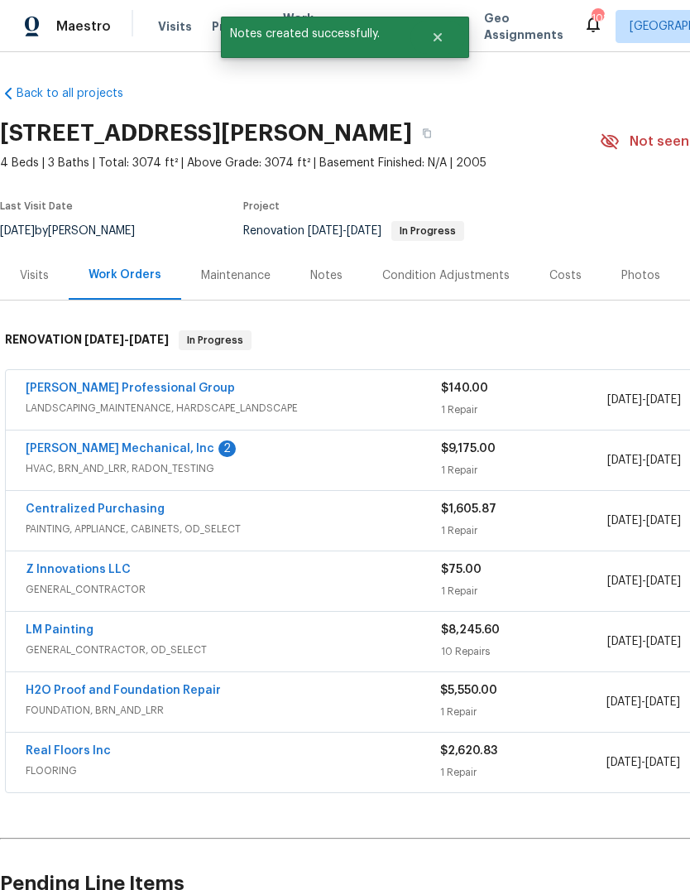
click at [65, 446] on link "JH Martin Mechanical, Inc" at bounding box center [120, 449] width 189 height 12
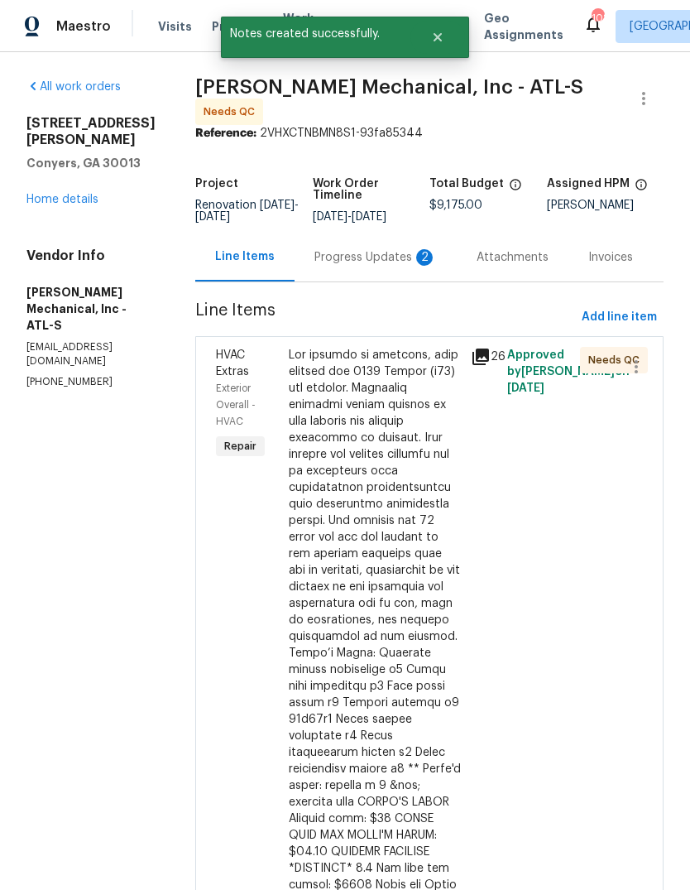
click at [415, 263] on div "Progress Updates 2" at bounding box center [375, 257] width 122 height 17
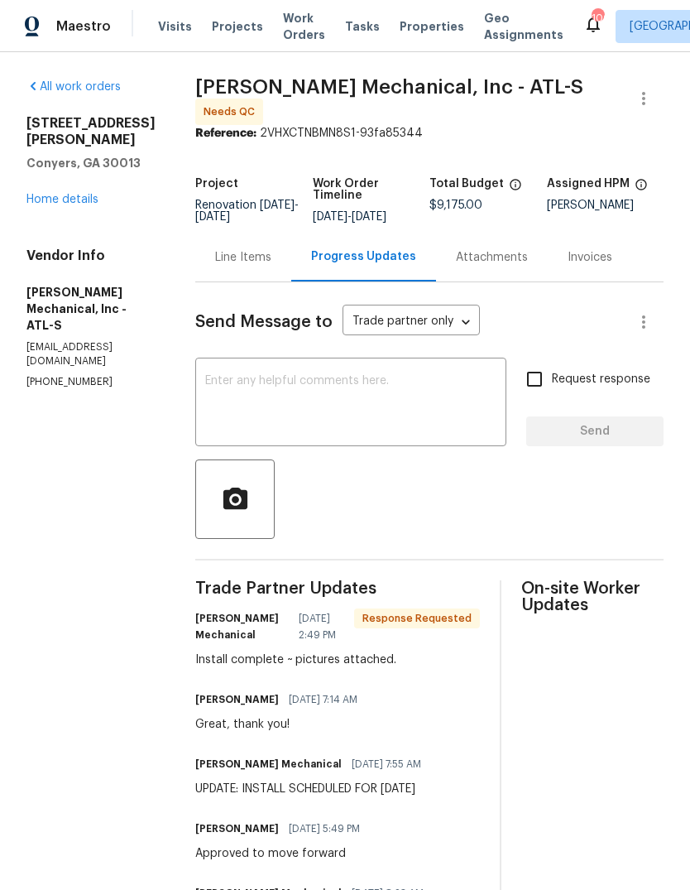
click at [457, 421] on textarea at bounding box center [350, 404] width 291 height 58
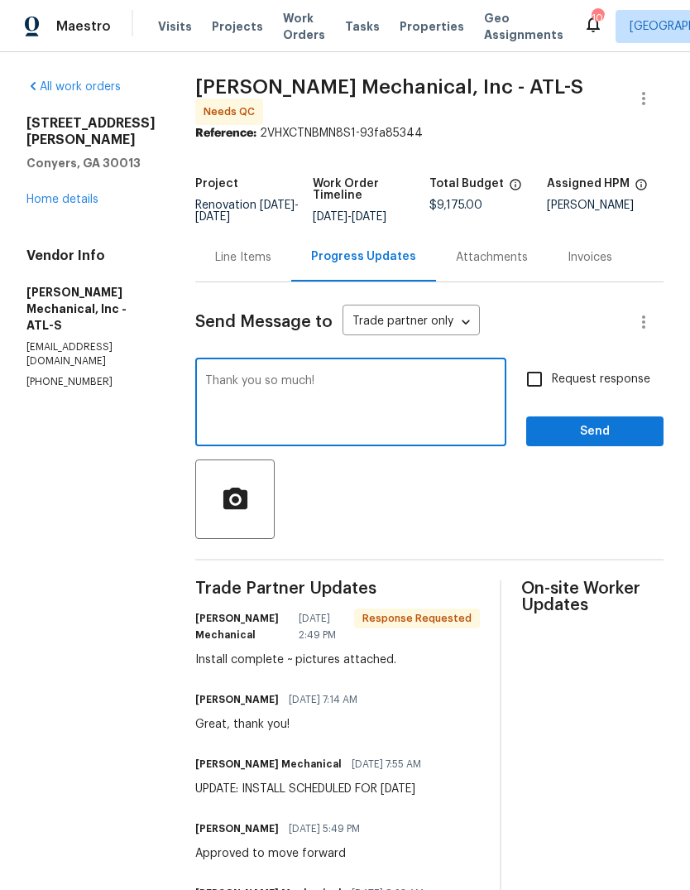
type textarea "Thank you so much!"
click at [622, 439] on span "Send" at bounding box center [595, 431] width 111 height 21
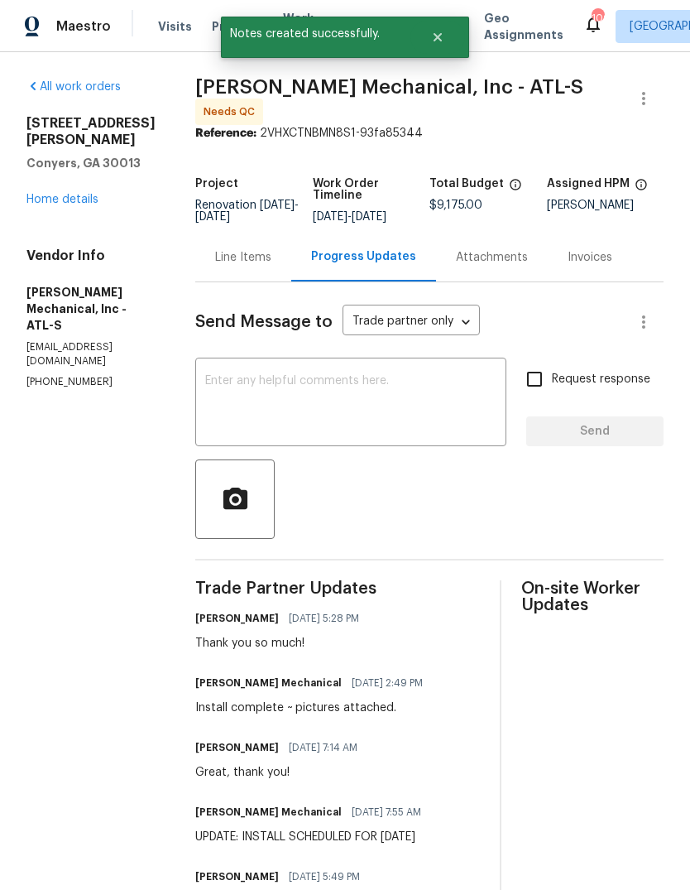
click at [271, 266] on div "Line Items" at bounding box center [243, 257] width 56 height 17
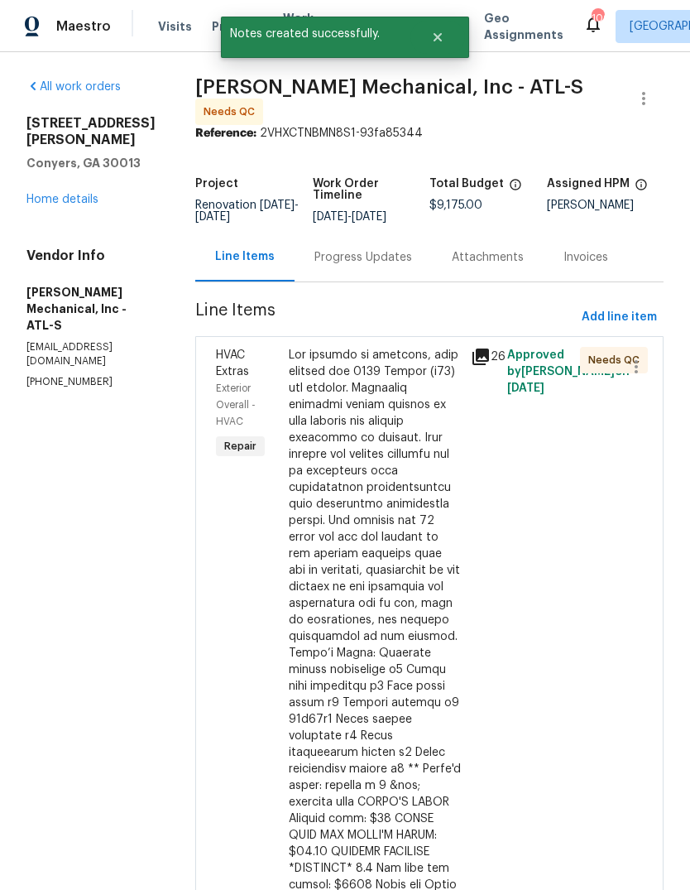
scroll to position [-1, 0]
click at [412, 263] on div "Progress Updates" at bounding box center [363, 257] width 98 height 17
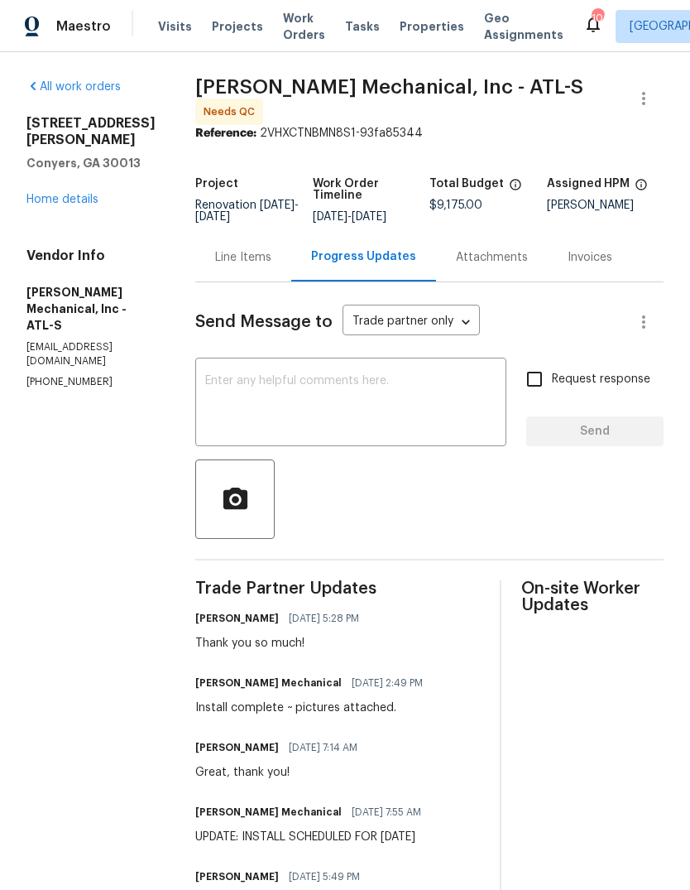
click at [271, 266] on div "Line Items" at bounding box center [243, 257] width 56 height 17
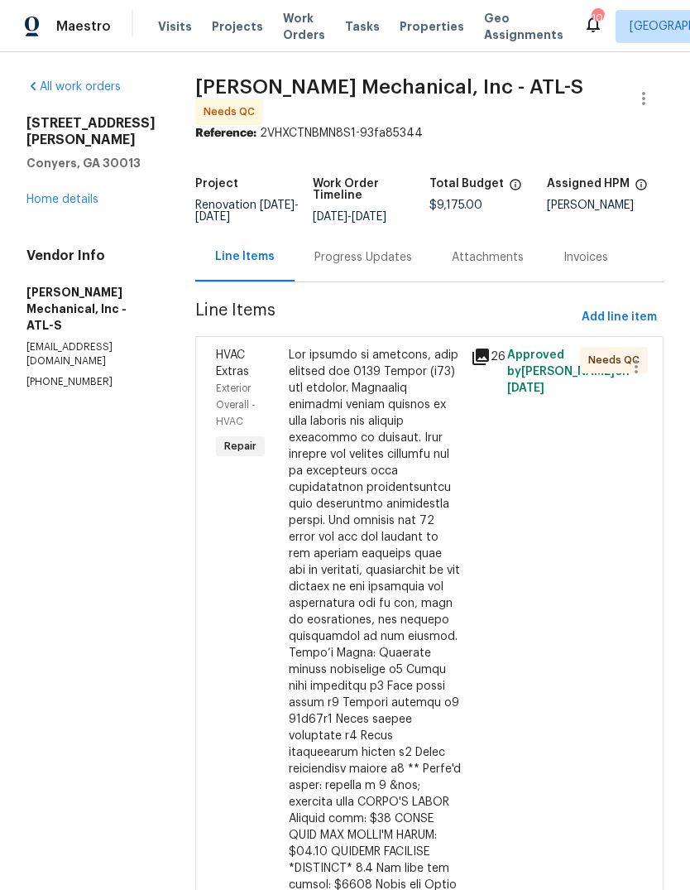
click at [439, 462] on div at bounding box center [375, 727] width 172 height 761
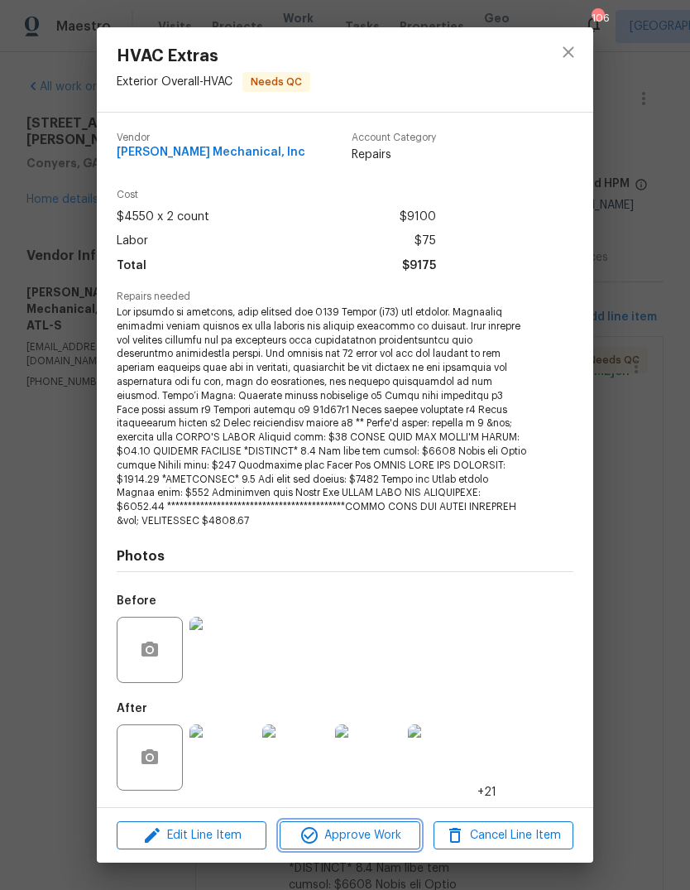
click at [382, 828] on span "Approve Work" at bounding box center [350, 835] width 130 height 21
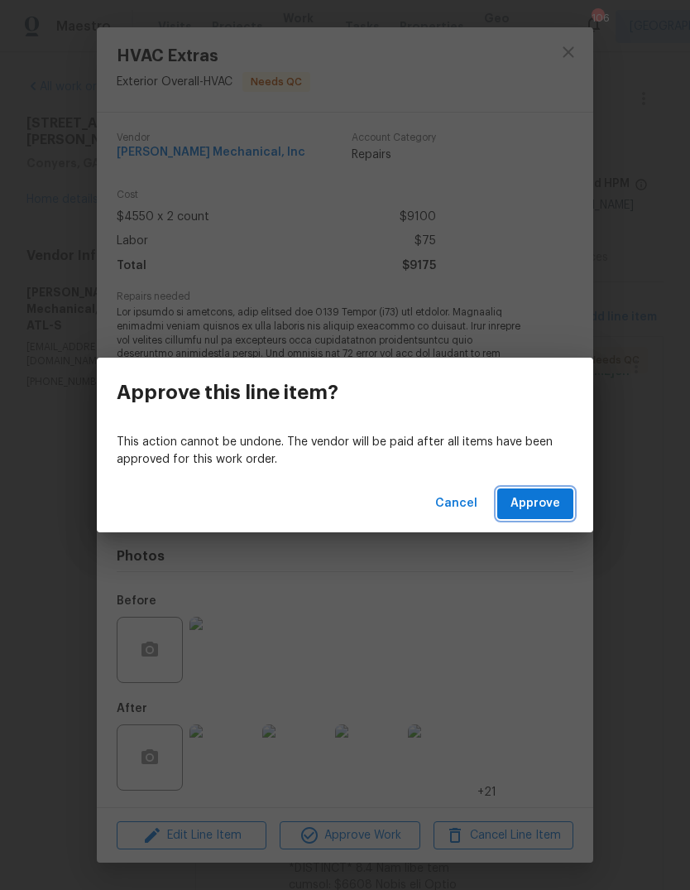
click at [559, 506] on span "Approve" at bounding box center [536, 503] width 50 height 21
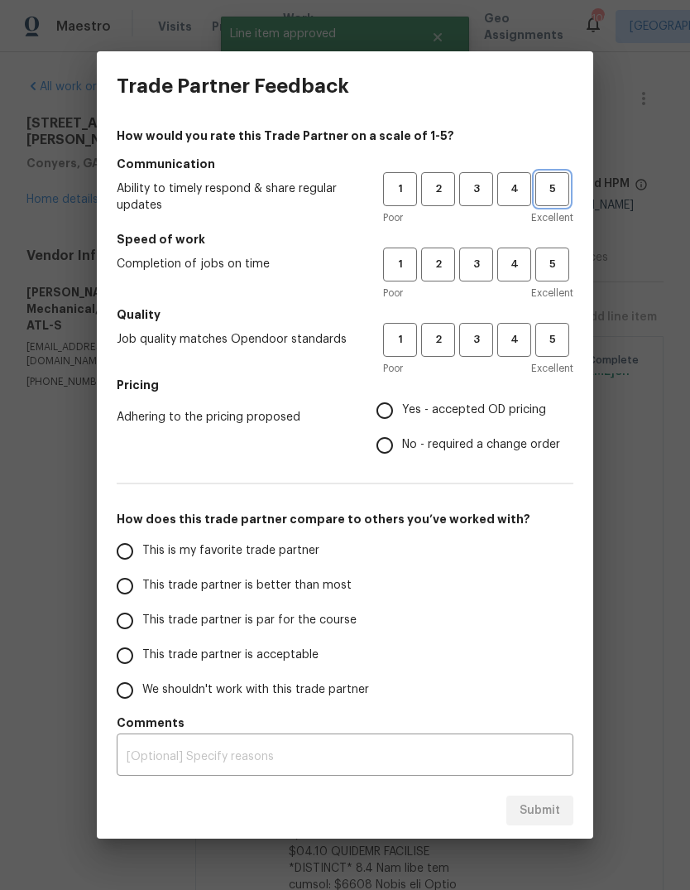
click at [565, 196] on span "5" at bounding box center [552, 189] width 31 height 19
click at [487, 196] on span "3" at bounding box center [476, 189] width 31 height 19
click at [479, 262] on span "3" at bounding box center [476, 264] width 31 height 19
click at [485, 353] on button "3" at bounding box center [476, 340] width 34 height 34
click at [502, 407] on span "Yes - accepted OD pricing" at bounding box center [474, 409] width 144 height 17
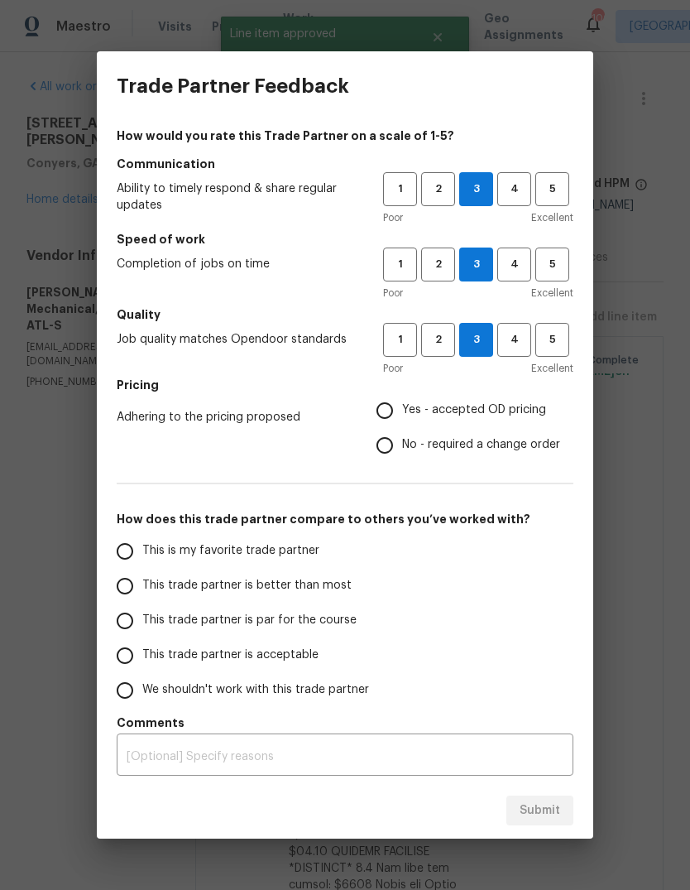
click at [402, 407] on input "Yes - accepted OD pricing" at bounding box center [384, 410] width 35 height 35
radio input "true"
click at [134, 547] on input "This is my favorite trade partner" at bounding box center [125, 551] width 35 height 35
click at [569, 801] on button "Submit" at bounding box center [539, 810] width 67 height 31
radio input "true"
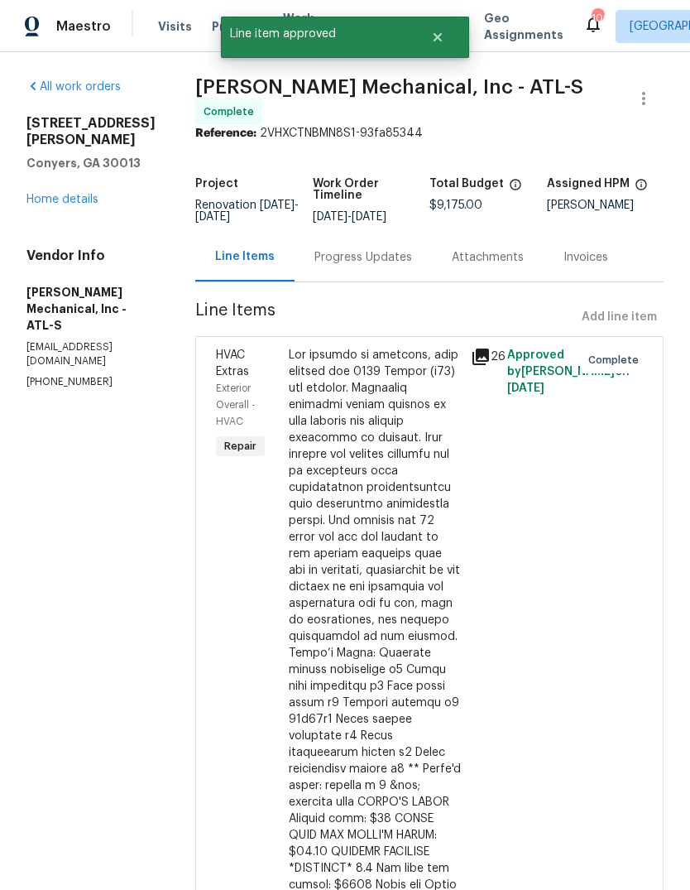
radio input "false"
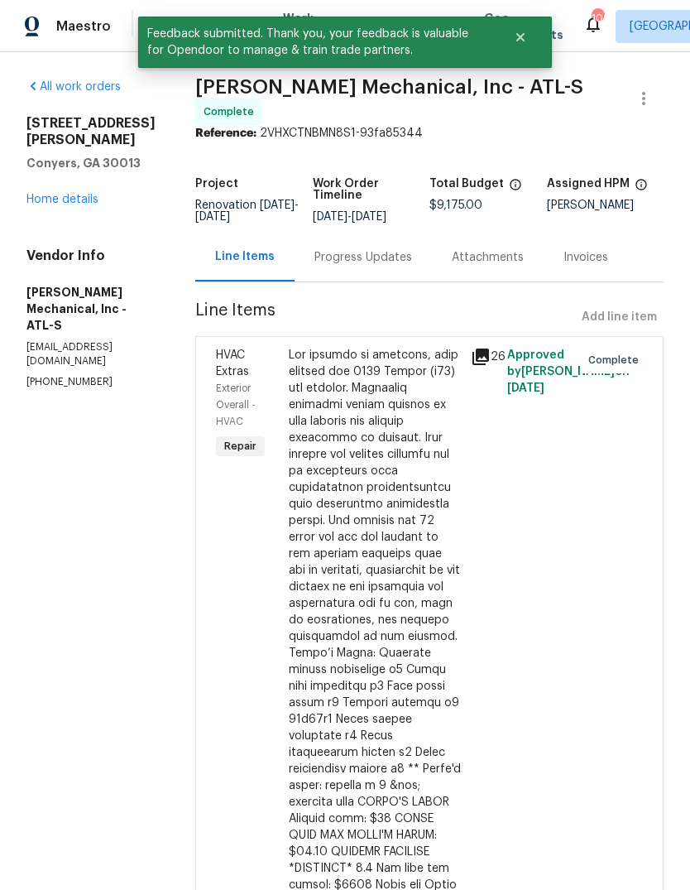
click at [43, 194] on link "Home details" at bounding box center [62, 200] width 72 height 12
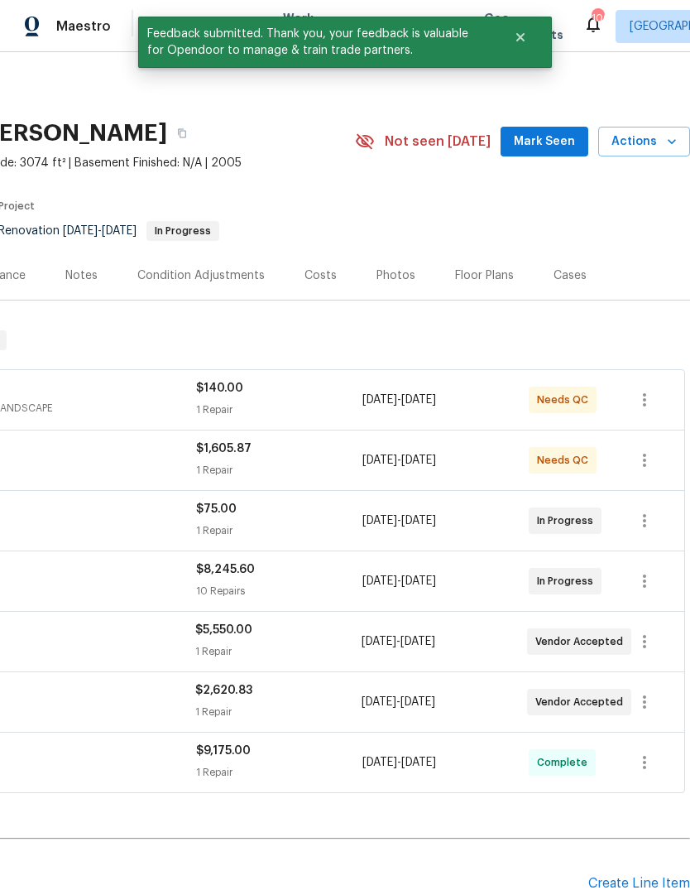
scroll to position [-1, 254]
click at [555, 141] on span "Mark Seen" at bounding box center [544, 142] width 61 height 21
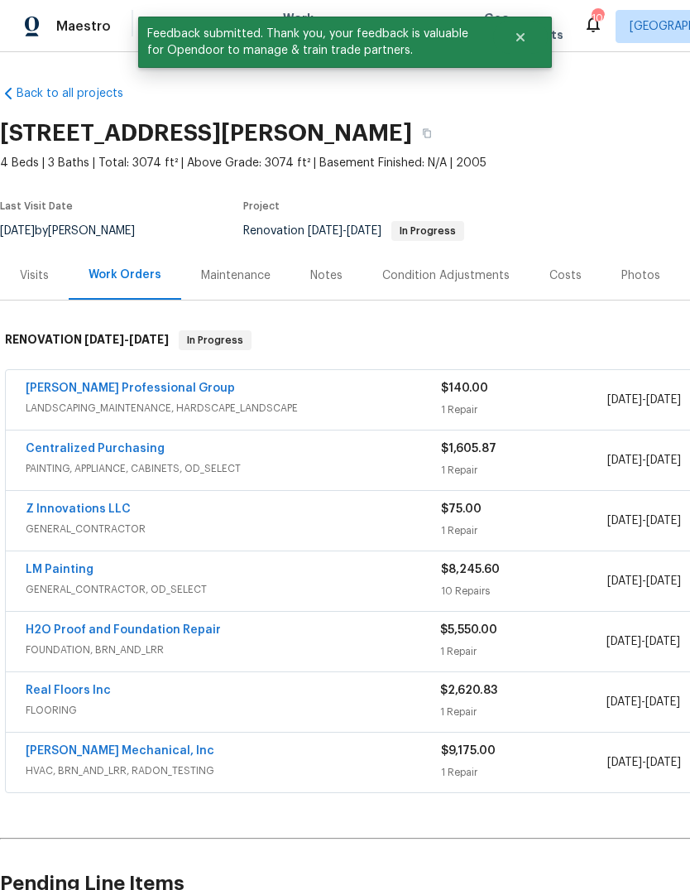
scroll to position [0, 0]
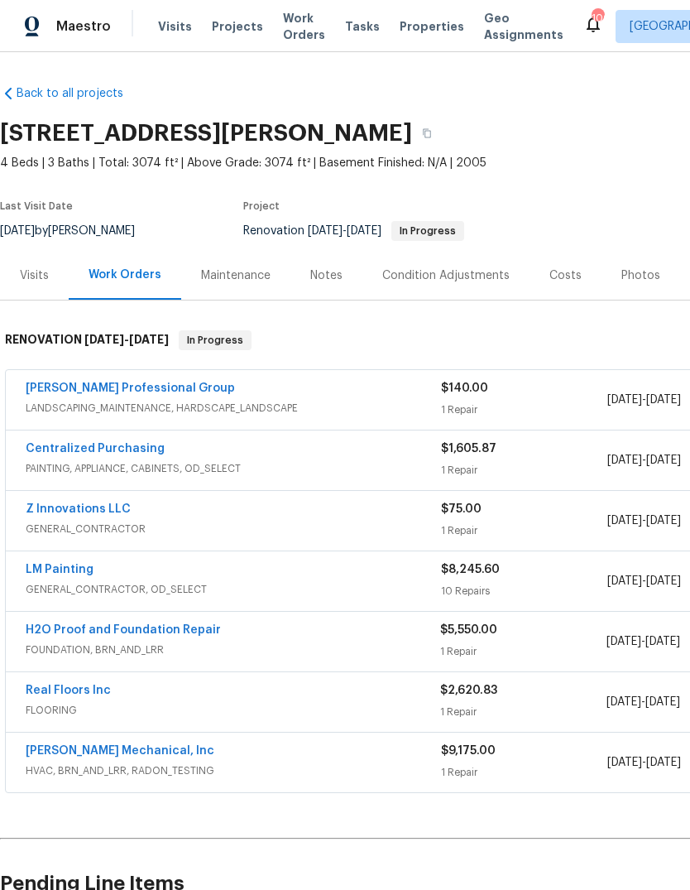
click at [79, 385] on link "Ramsey's Professional Group" at bounding box center [130, 388] width 209 height 12
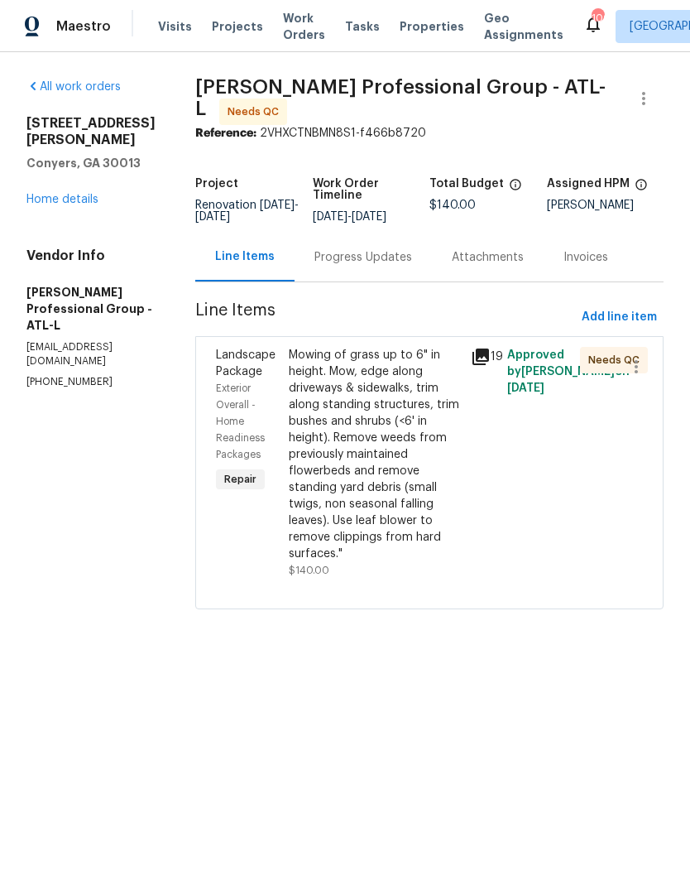
click at [392, 266] on div "Progress Updates" at bounding box center [363, 257] width 98 height 17
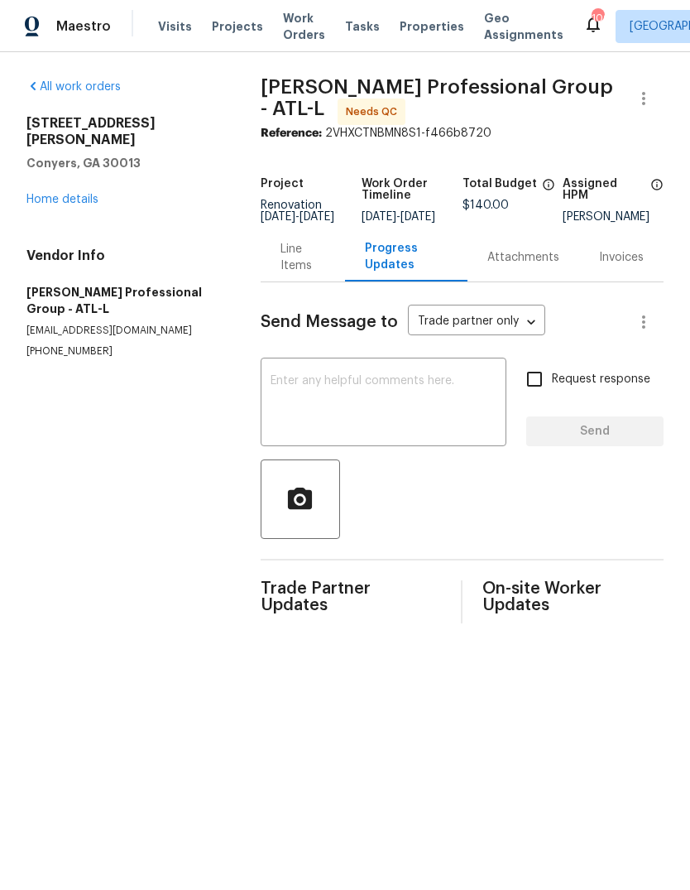
click at [322, 262] on div "Line Items" at bounding box center [303, 257] width 45 height 33
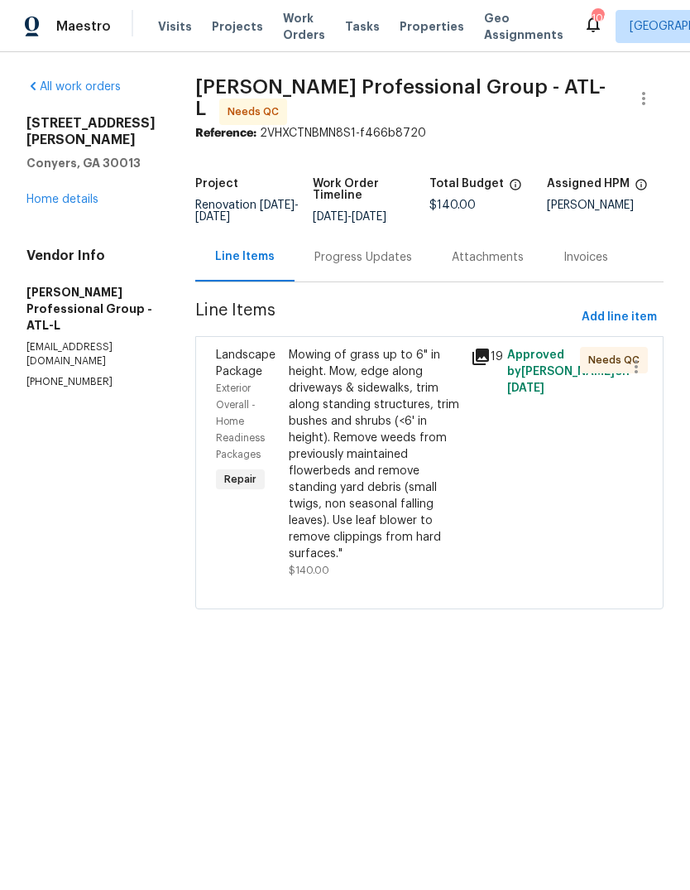
click at [414, 420] on div "Mowing of grass up to 6" in height. Mow, edge along driveways & sidewalks, trim…" at bounding box center [375, 454] width 172 height 215
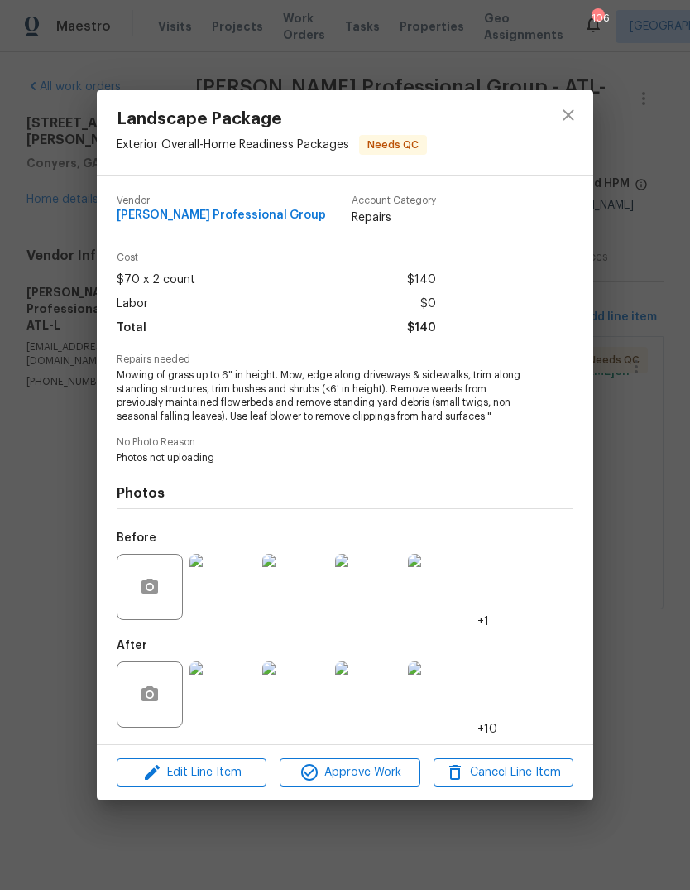
click at [216, 591] on img at bounding box center [223, 587] width 66 height 66
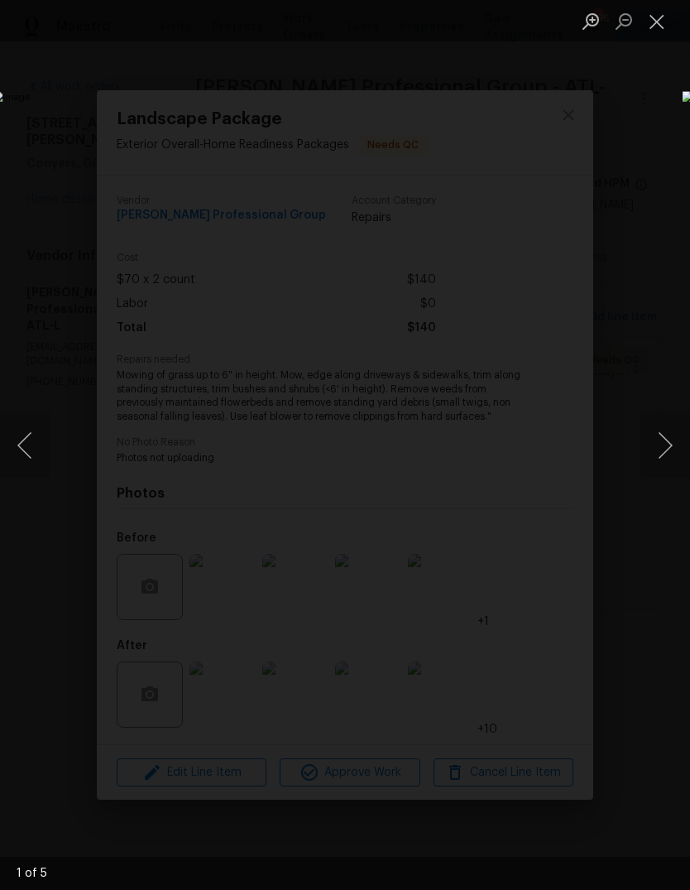
click at [665, 444] on button "Next image" at bounding box center [666, 445] width 50 height 66
click at [662, 452] on button "Next image" at bounding box center [666, 445] width 50 height 66
click at [666, 449] on button "Next image" at bounding box center [666, 445] width 50 height 66
click at [665, 444] on button "Next image" at bounding box center [666, 445] width 50 height 66
click at [660, 23] on button "Close lightbox" at bounding box center [657, 21] width 33 height 29
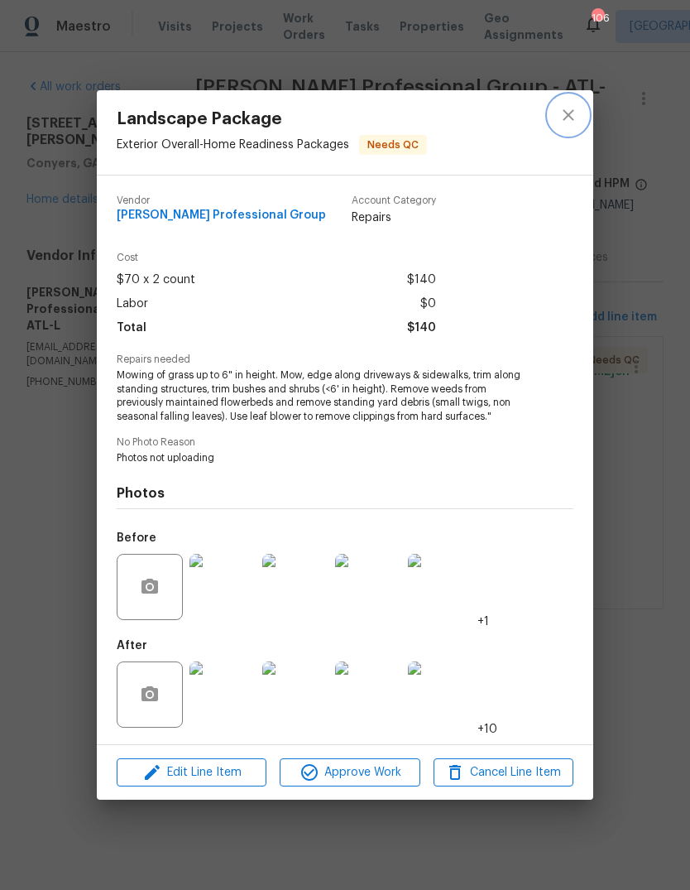
click at [575, 114] on icon "close" at bounding box center [569, 115] width 20 height 20
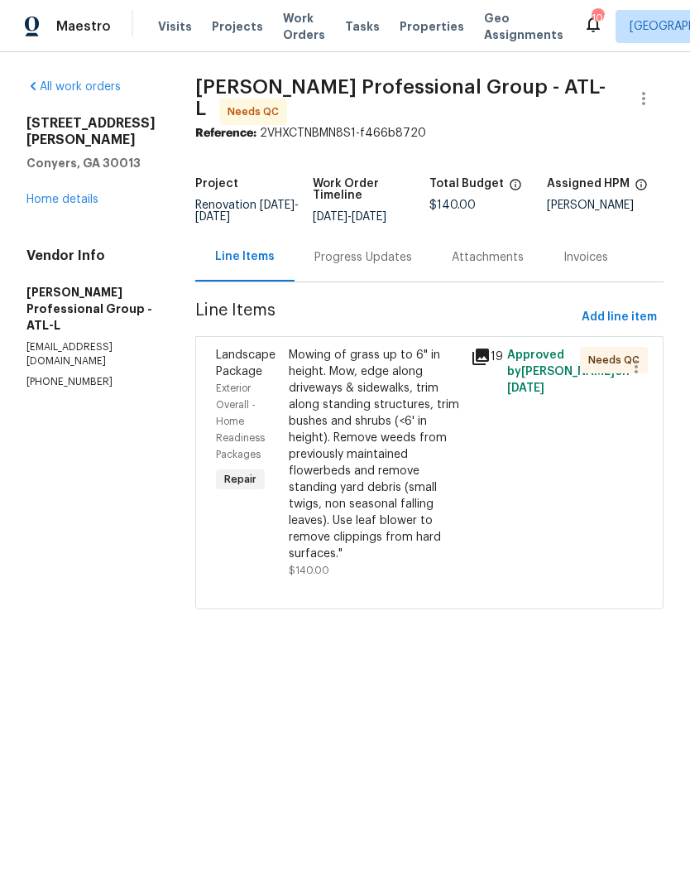
click at [50, 194] on link "Home details" at bounding box center [62, 200] width 72 height 12
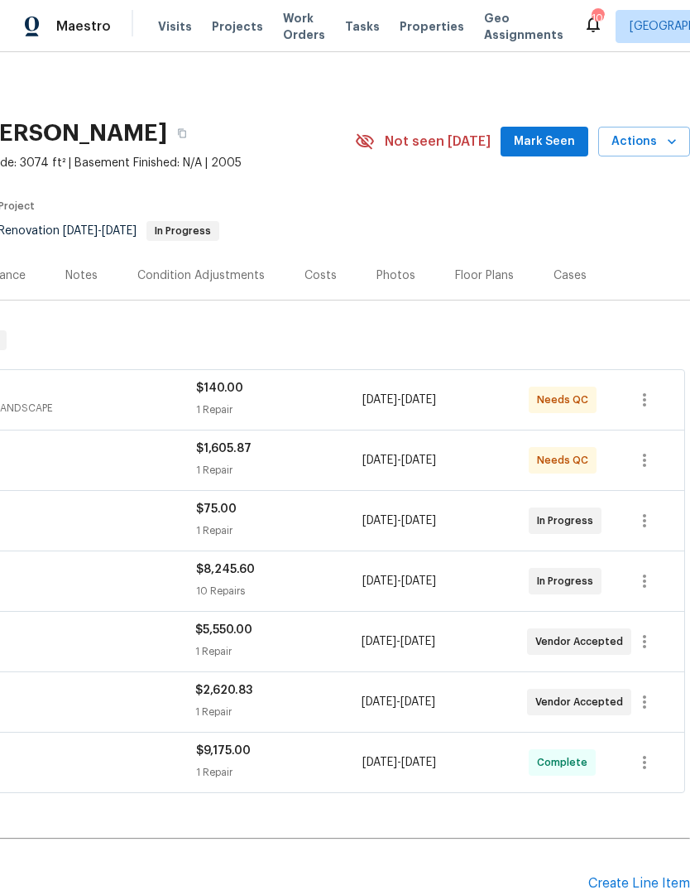
scroll to position [0, 245]
click at [558, 142] on span "Mark Seen" at bounding box center [544, 142] width 61 height 21
click at [591, 219] on section "2725 Bailey Pl NE, Conyers, GA 30013 4 Beds | 3 Baths | Total: 3074 ft² | Above…" at bounding box center [222, 181] width 935 height 139
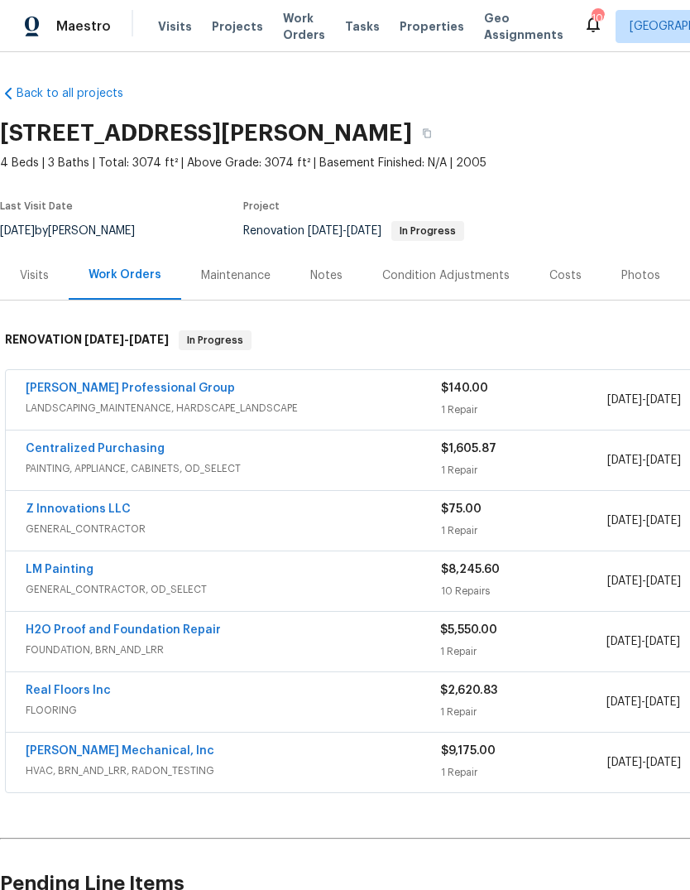
scroll to position [0, 0]
click at [58, 512] on link "Z Innovations LLC" at bounding box center [78, 509] width 105 height 12
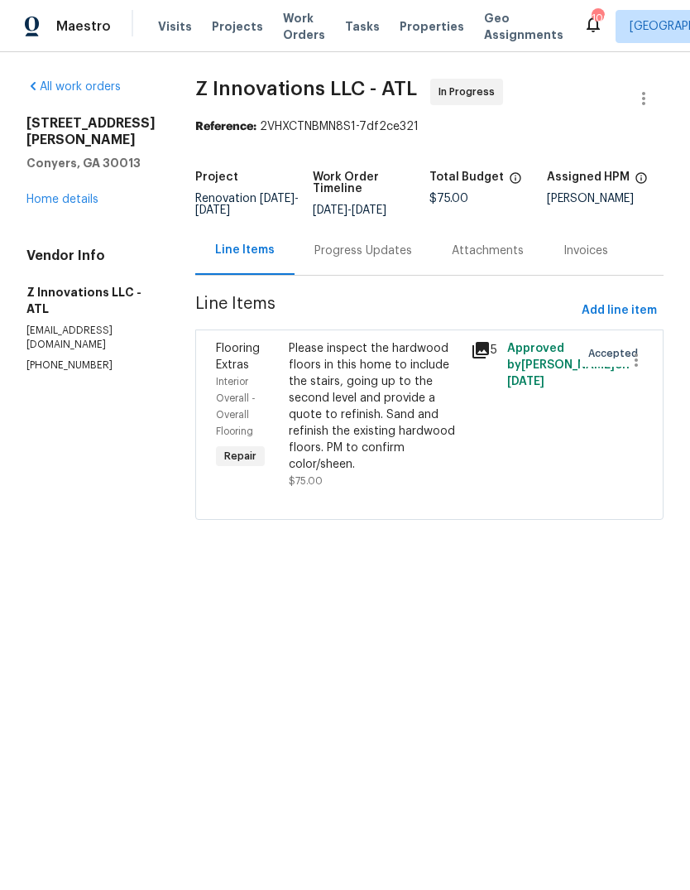
click at [340, 238] on div "Progress Updates" at bounding box center [363, 250] width 137 height 49
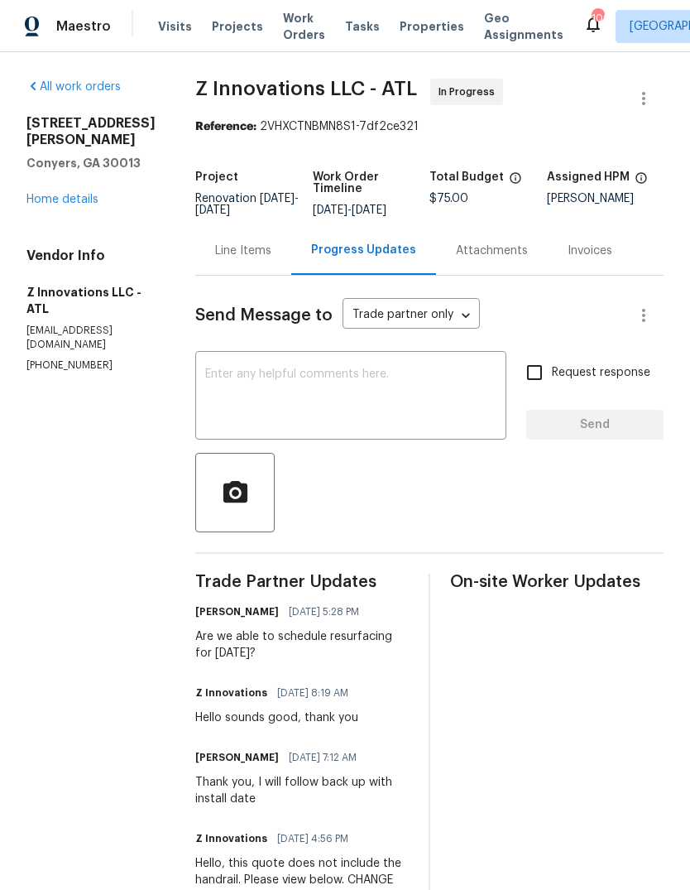
click at [462, 419] on textarea at bounding box center [350, 397] width 291 height 58
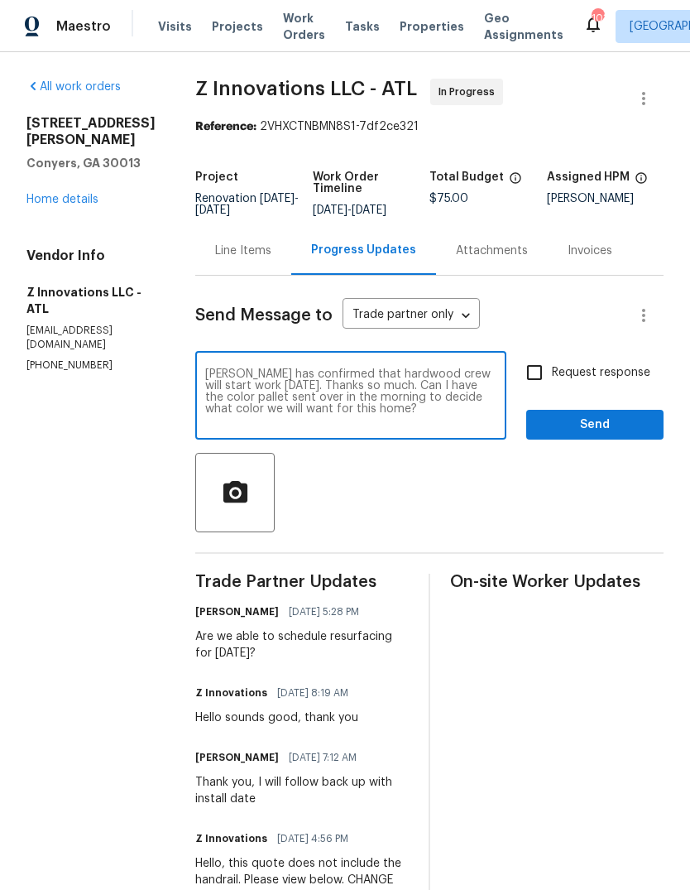
type textarea "[PERSON_NAME] has confirmed that hardwood crew will start work [DATE]. Thanks s…"
click at [615, 430] on span "Send" at bounding box center [595, 425] width 111 height 21
